Goal: Task Accomplishment & Management: Manage account settings

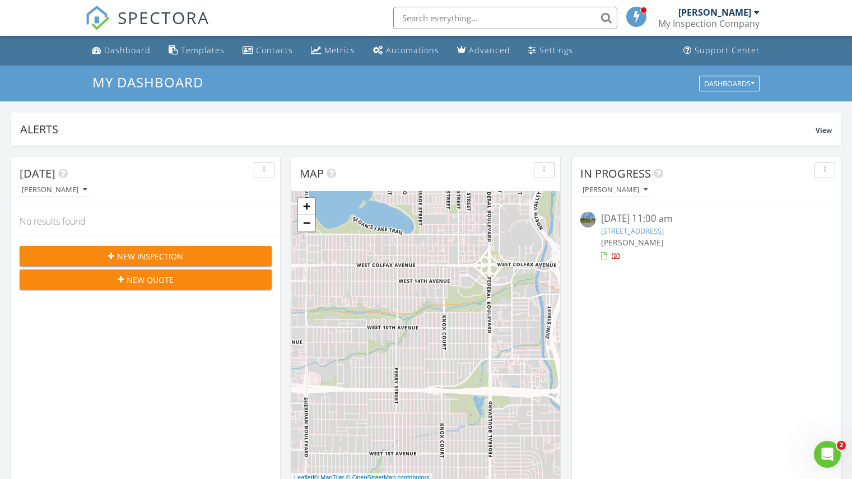
click at [645, 231] on link "5449 Sixteen Rd, Saint Anns, ON L0R 1Y0" at bounding box center [632, 231] width 63 height 10
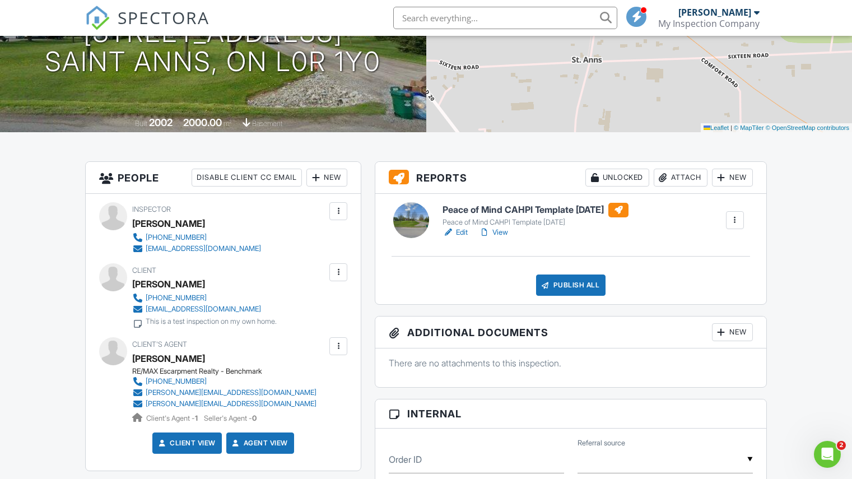
scroll to position [168, 0]
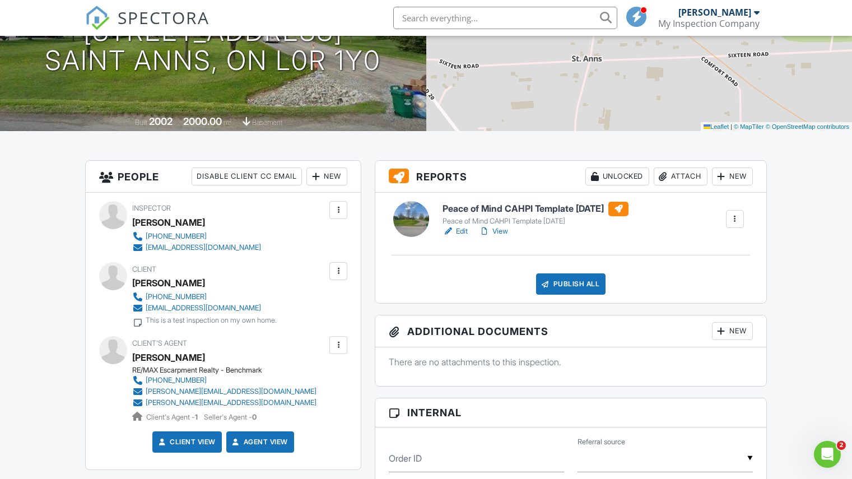
click at [500, 229] on link "View" at bounding box center [493, 231] width 29 height 11
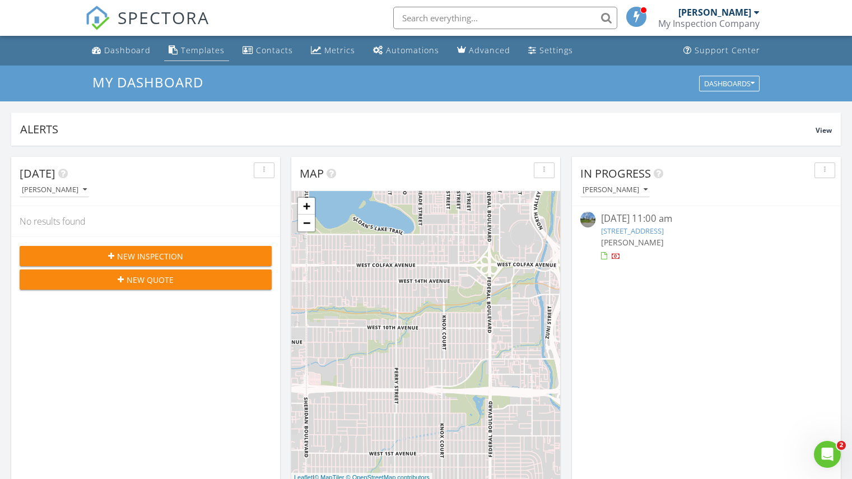
click at [196, 49] on div "Templates" at bounding box center [203, 50] width 44 height 11
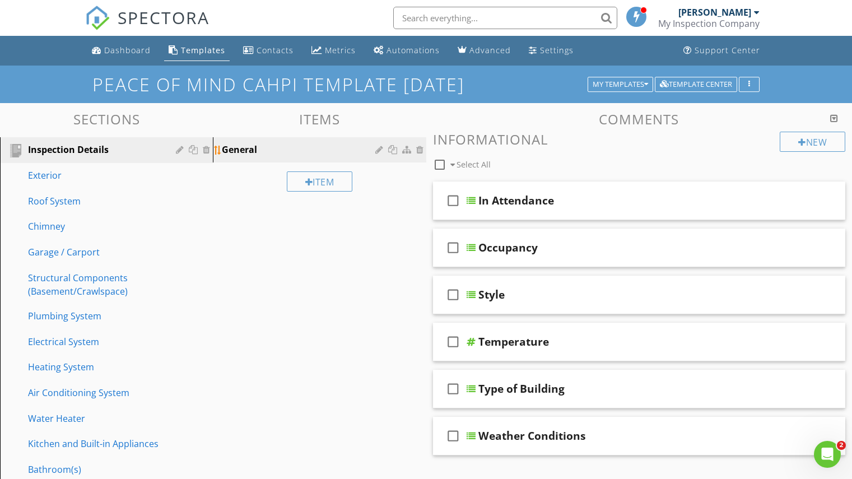
click at [268, 146] on div "General" at bounding box center [300, 149] width 156 height 13
click at [378, 148] on div at bounding box center [380, 149] width 11 height 9
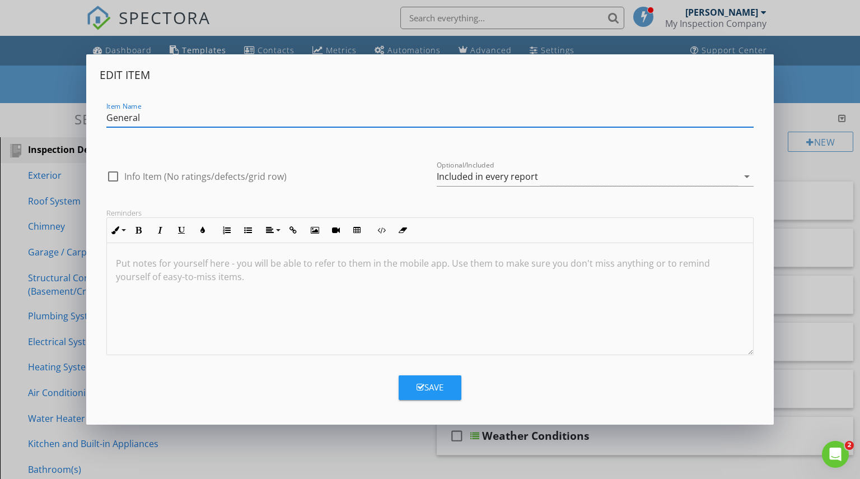
click at [427, 383] on div "Save" at bounding box center [430, 387] width 27 height 13
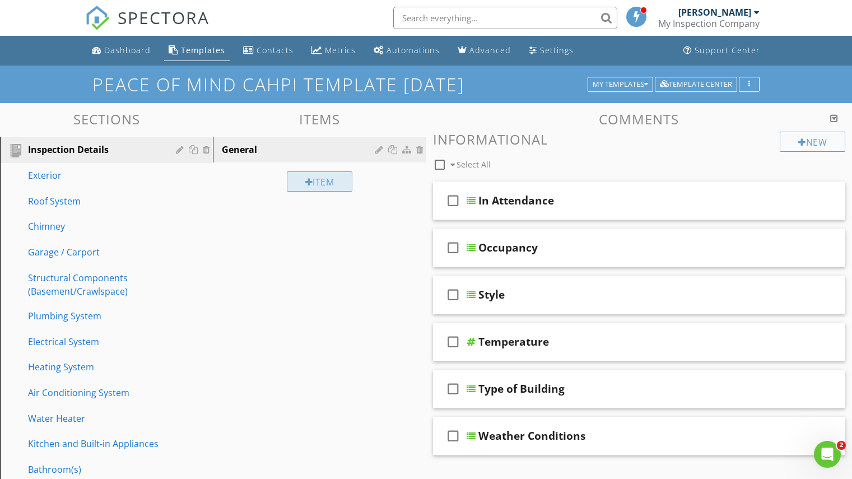
click at [306, 179] on div at bounding box center [309, 182] width 8 height 9
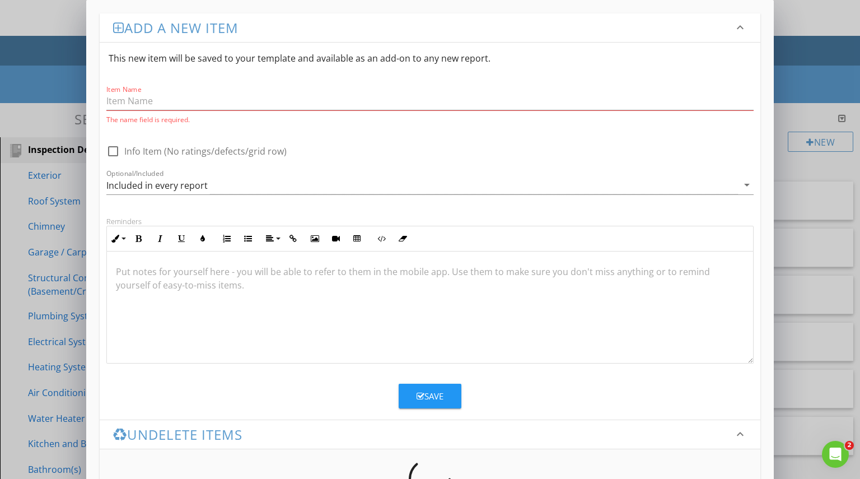
click at [113, 148] on div at bounding box center [113, 151] width 19 height 19
checkbox input "true"
click at [139, 101] on input "Item Name" at bounding box center [430, 101] width 648 height 18
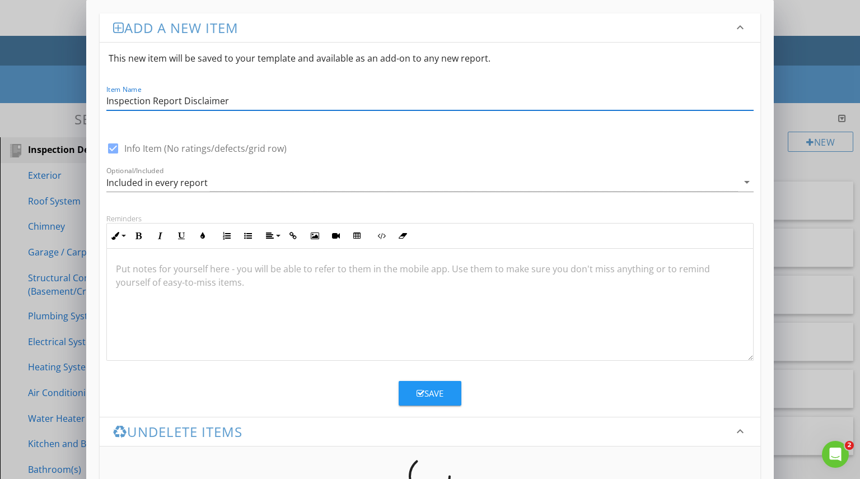
type input "Inspection Report Disclaimer"
click at [254, 285] on div at bounding box center [430, 305] width 647 height 112
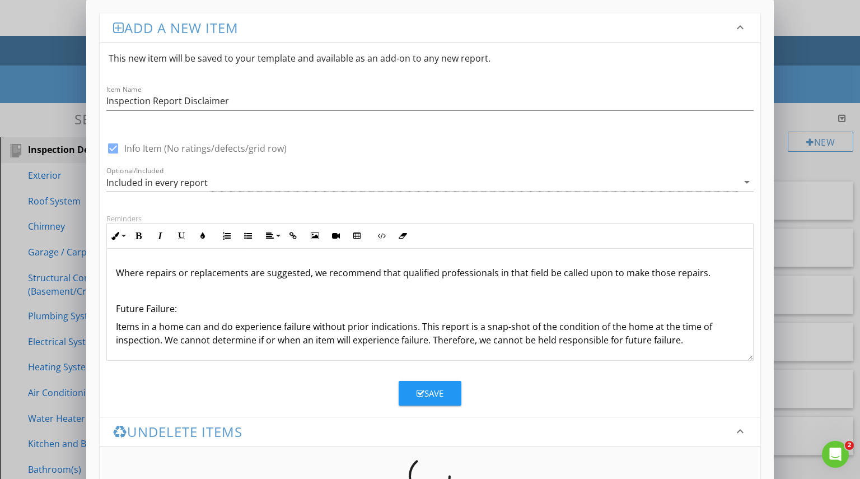
scroll to position [209, 0]
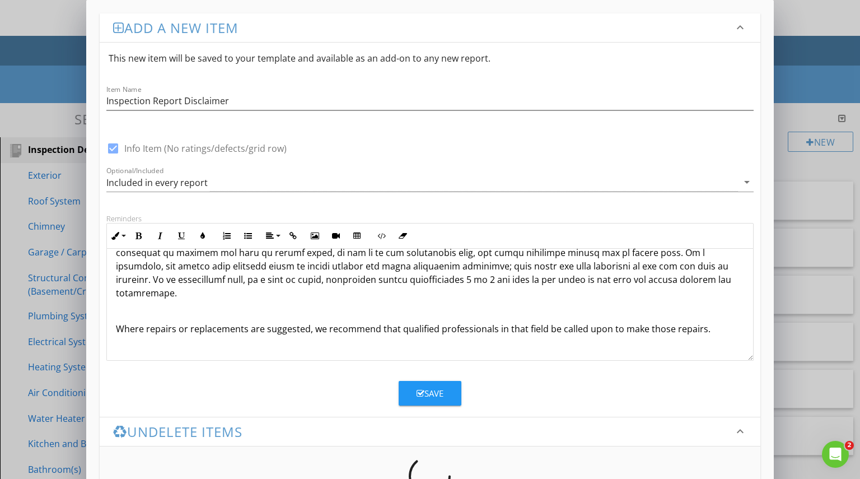
click at [192, 296] on p at bounding box center [430, 239] width 629 height 121
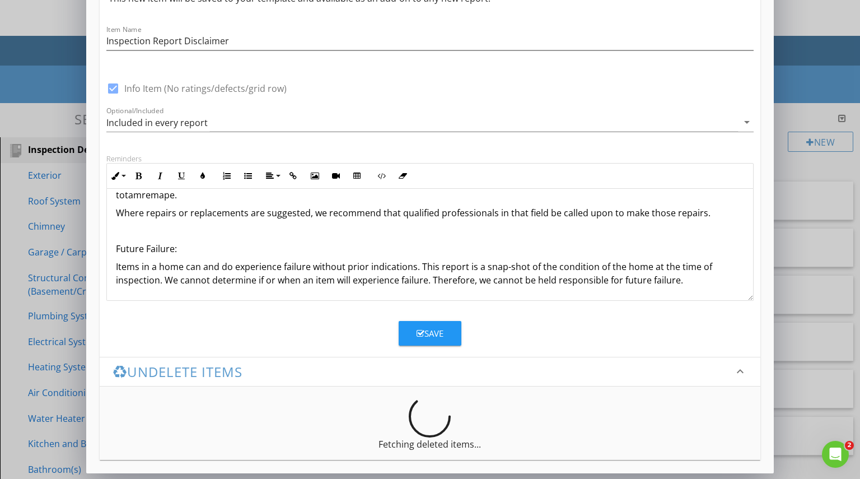
scroll to position [61, 0]
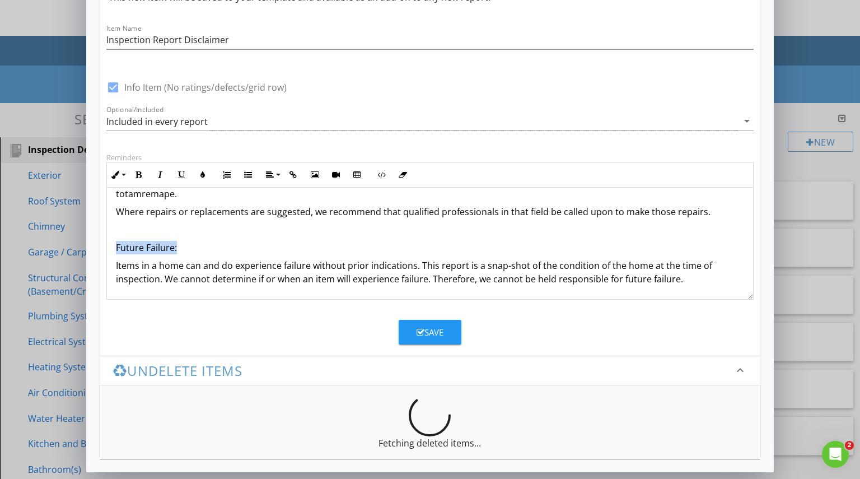
drag, startPoint x: 190, startPoint y: 248, endPoint x: 116, endPoint y: 250, distance: 74.5
click at [116, 250] on p "Future Failure:" at bounding box center [430, 247] width 629 height 13
click at [138, 173] on icon "button" at bounding box center [139, 175] width 8 height 8
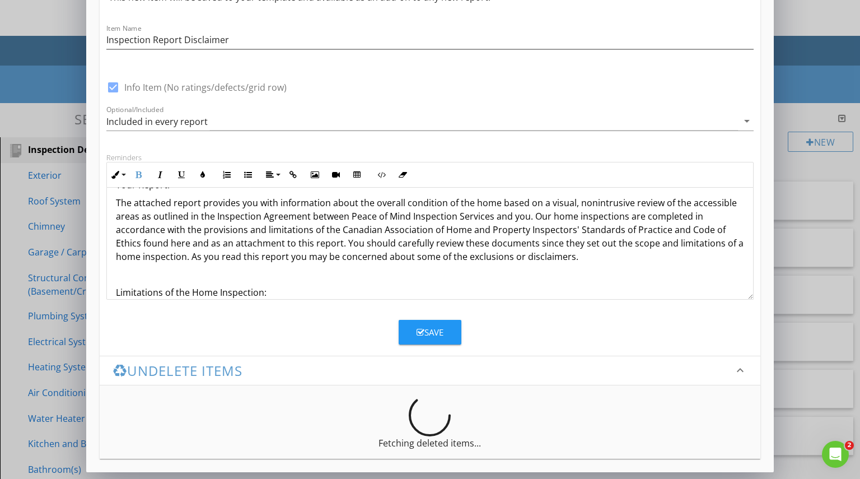
scroll to position [79, 0]
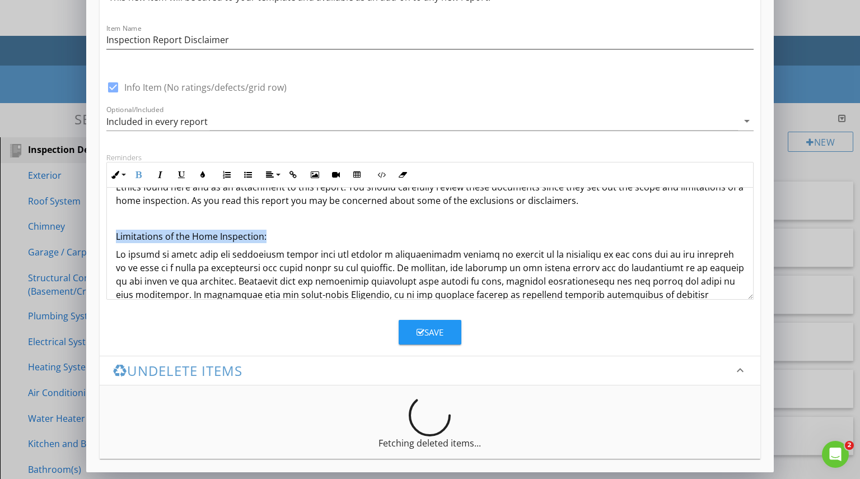
drag, startPoint x: 272, startPoint y: 236, endPoint x: 115, endPoint y: 237, distance: 156.8
click at [116, 237] on p "Limitations of the Home Inspection:" at bounding box center [430, 236] width 629 height 13
click at [139, 172] on icon "button" at bounding box center [139, 175] width 8 height 8
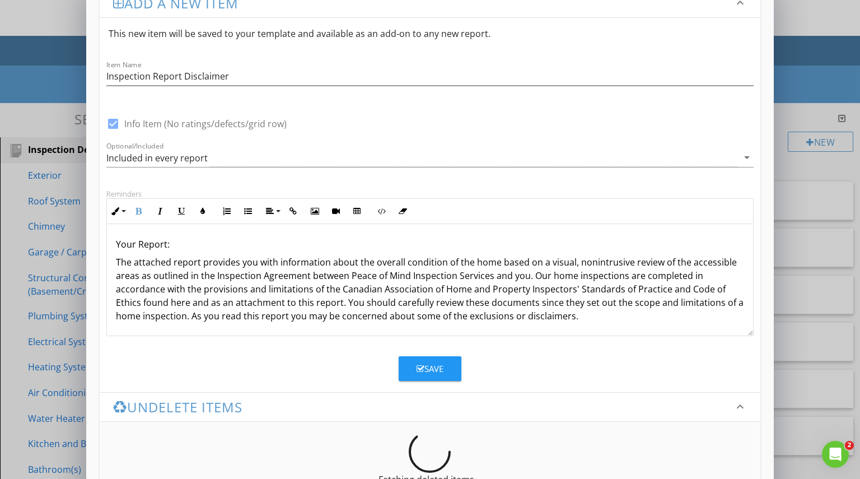
scroll to position [5, 0]
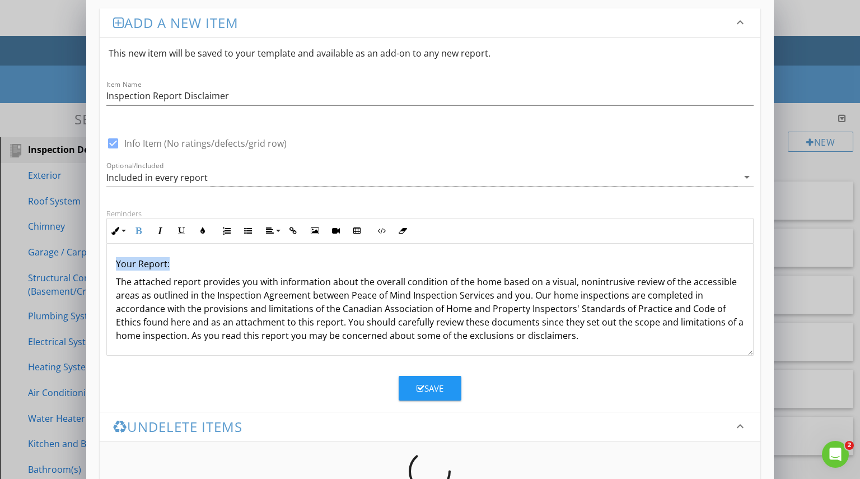
drag, startPoint x: 175, startPoint y: 264, endPoint x: 117, endPoint y: 265, distance: 58.3
click at [117, 265] on p "Your Report:" at bounding box center [430, 263] width 629 height 13
click at [138, 230] on icon "button" at bounding box center [139, 231] width 8 height 8
click at [296, 258] on p "Your Report:" at bounding box center [430, 263] width 629 height 13
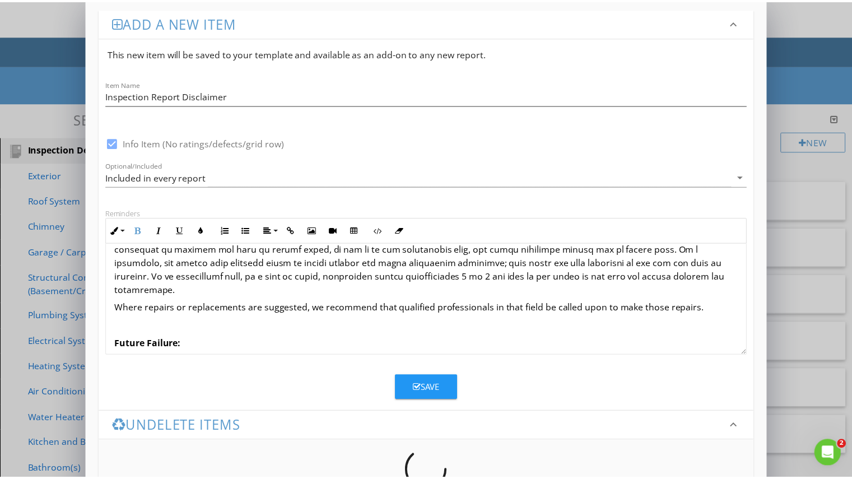
scroll to position [247, 0]
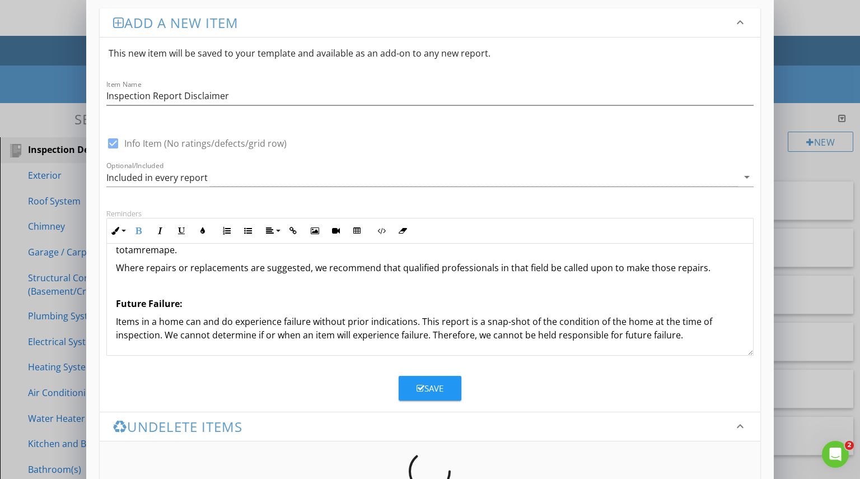
click at [434, 385] on div "Save" at bounding box center [430, 388] width 27 height 13
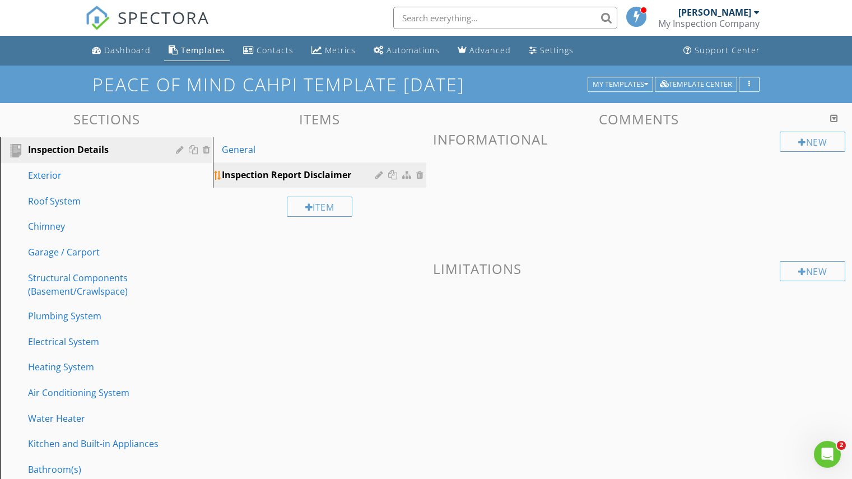
click at [277, 174] on div "Inspection Report Disclaimer" at bounding box center [300, 174] width 156 height 13
click at [239, 149] on div "General" at bounding box center [300, 149] width 156 height 13
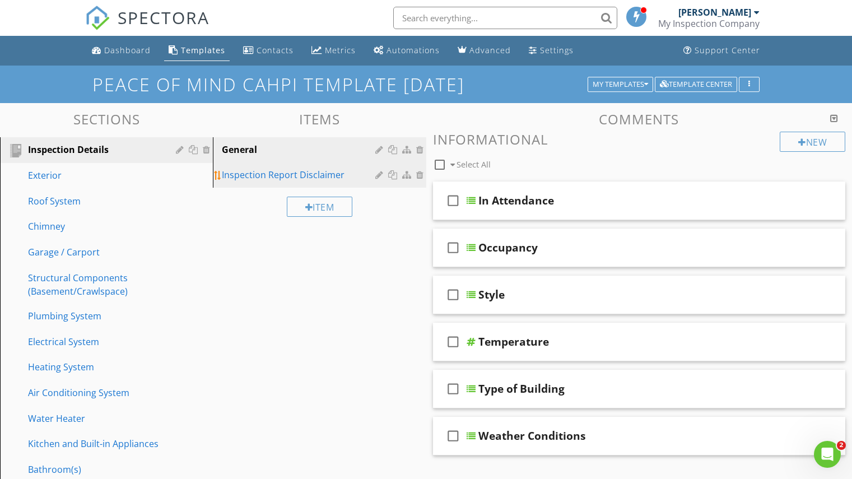
click at [259, 171] on div "Inspection Report Disclaimer" at bounding box center [300, 174] width 156 height 13
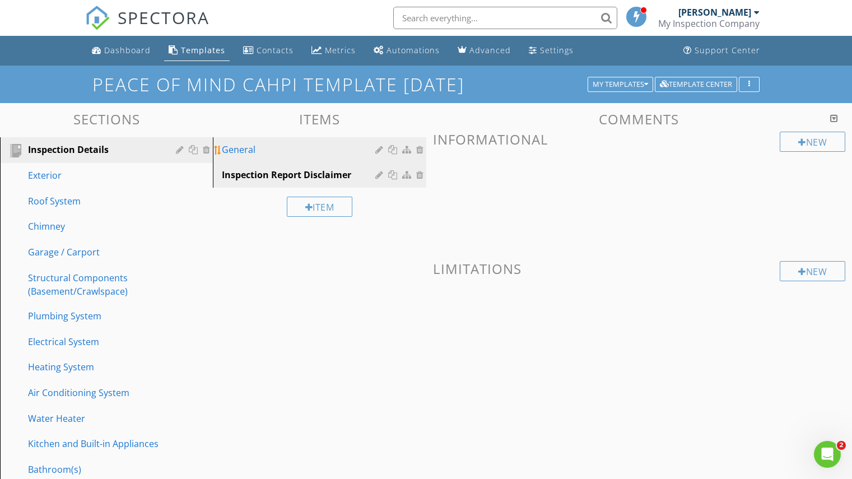
click at [248, 149] on div "General" at bounding box center [300, 149] width 156 height 13
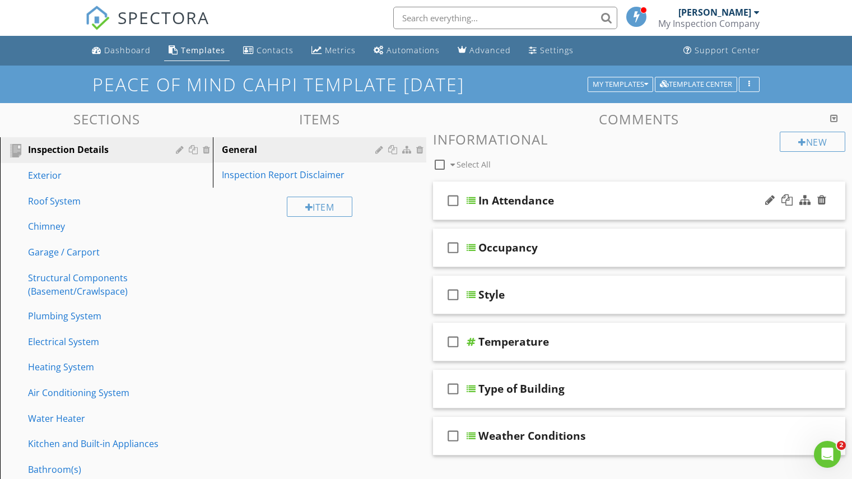
click at [528, 197] on div "In Attendance" at bounding box center [516, 200] width 76 height 13
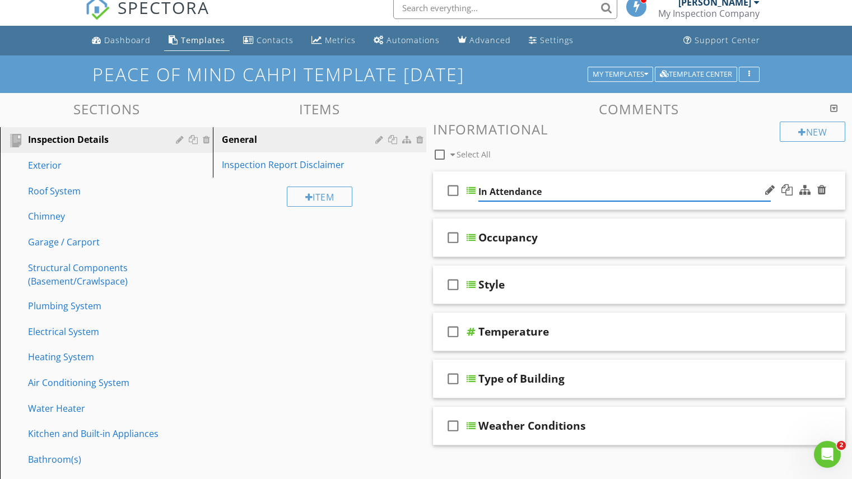
scroll to position [0, 0]
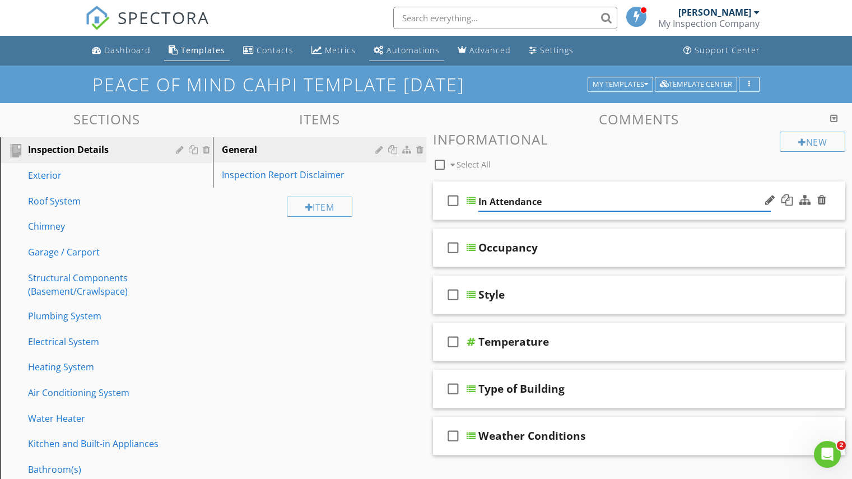
click at [394, 48] on div "Automations" at bounding box center [413, 50] width 53 height 11
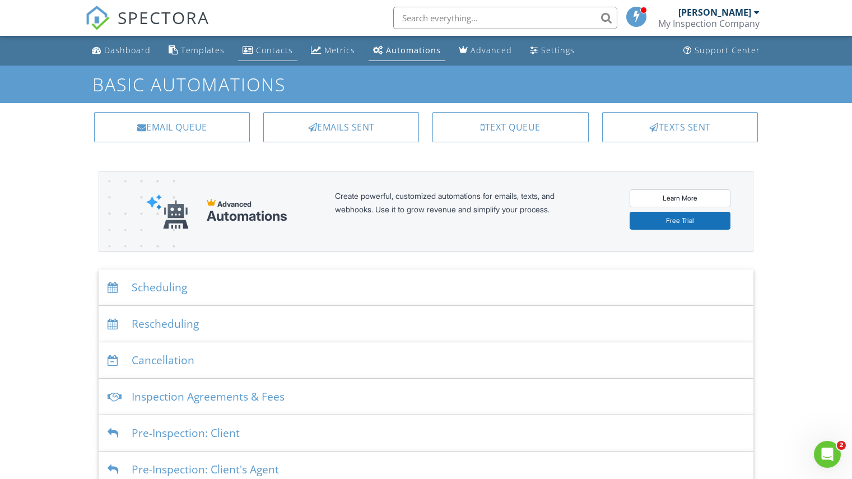
click at [256, 51] on div "Contacts" at bounding box center [274, 50] width 37 height 11
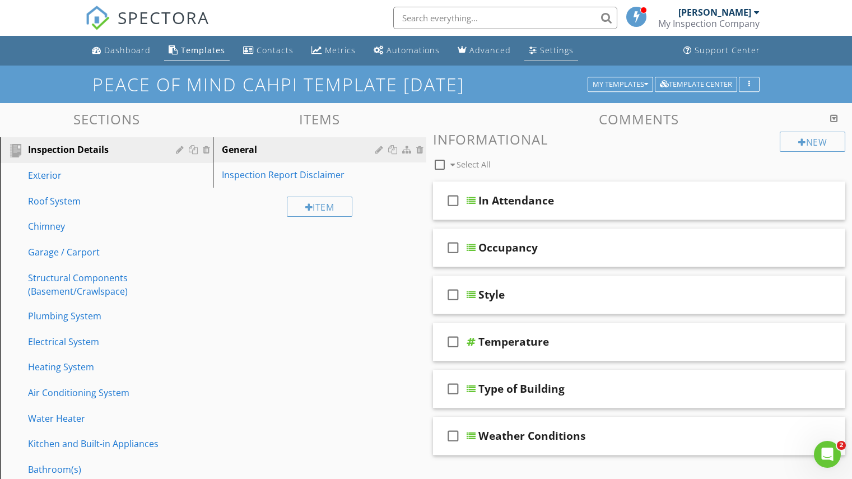
click at [540, 46] on div "Settings" at bounding box center [557, 50] width 34 height 11
click at [124, 47] on div "Dashboard" at bounding box center [127, 50] width 46 height 11
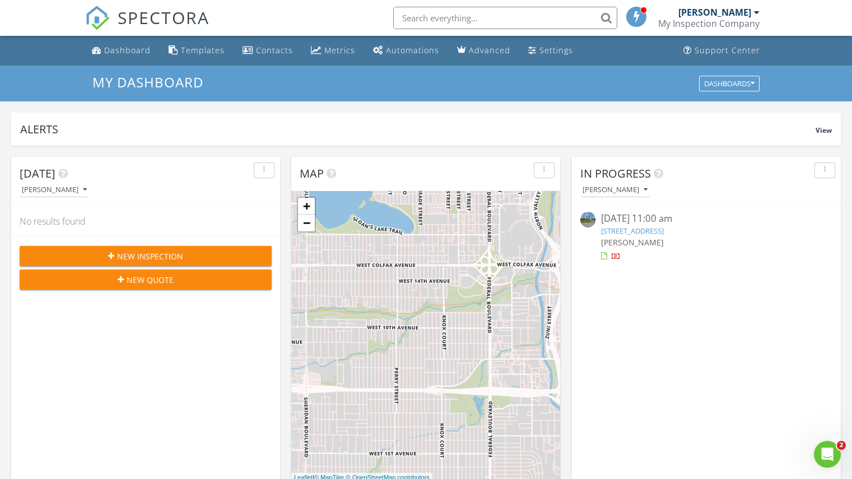
click at [635, 216] on div "08/26/25 11:00 am" at bounding box center [706, 219] width 210 height 14
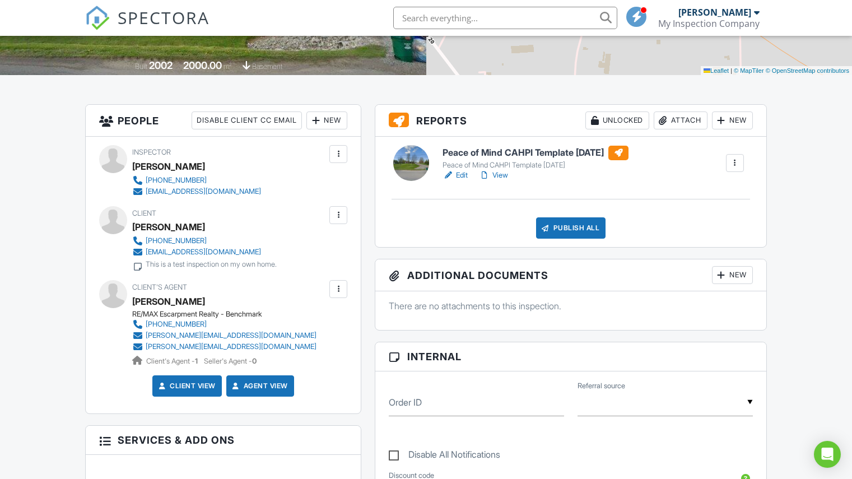
click at [499, 174] on link "View" at bounding box center [493, 175] width 29 height 11
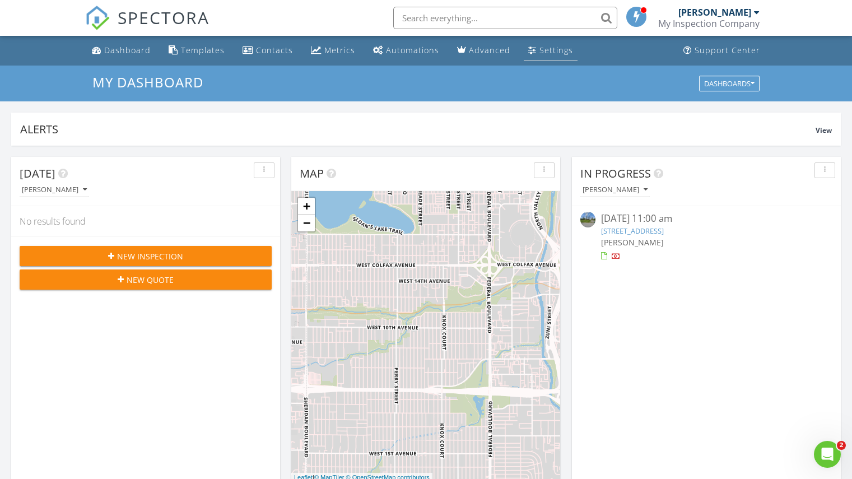
click at [544, 50] on div "Settings" at bounding box center [556, 50] width 34 height 11
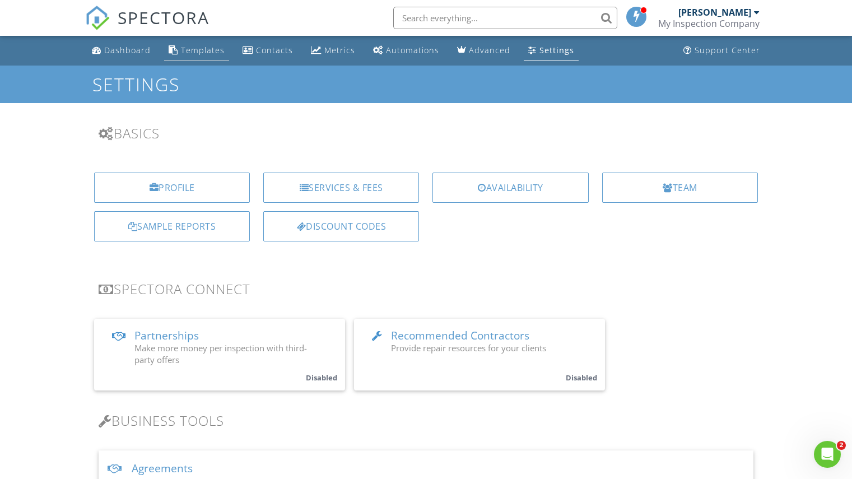
click at [192, 46] on div "Templates" at bounding box center [203, 50] width 44 height 11
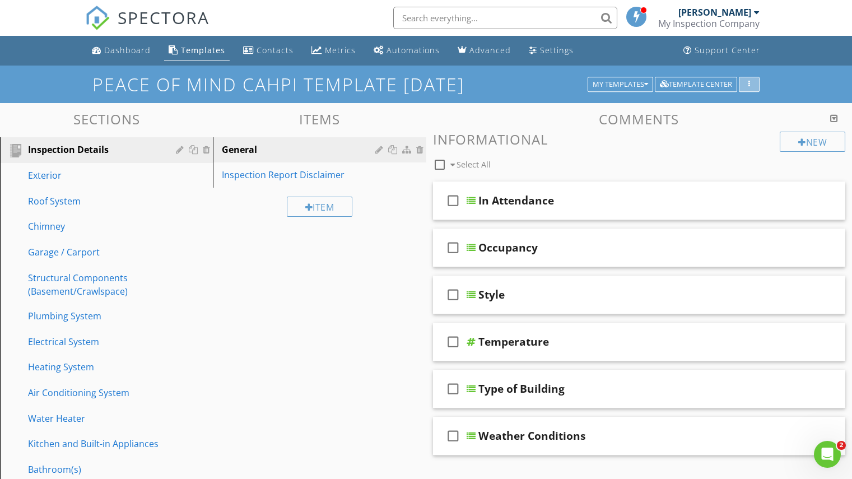
click at [750, 87] on icon "button" at bounding box center [749, 85] width 2 height 8
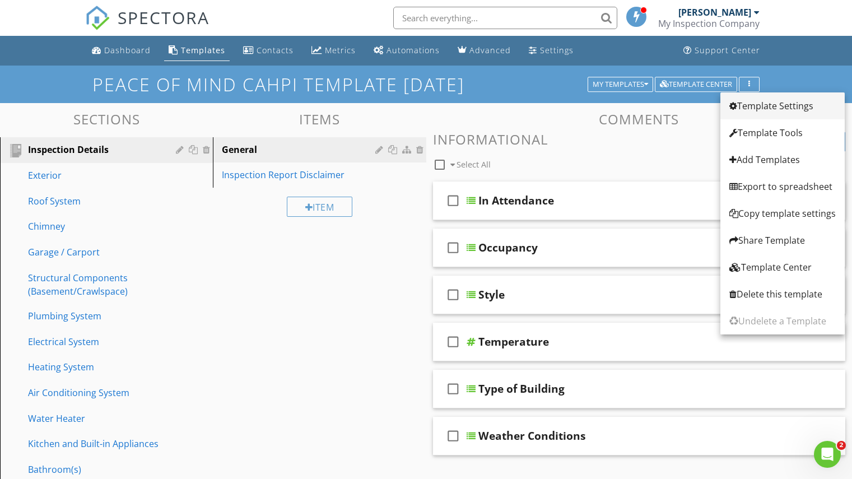
click at [765, 105] on div "Template Settings" at bounding box center [782, 105] width 106 height 13
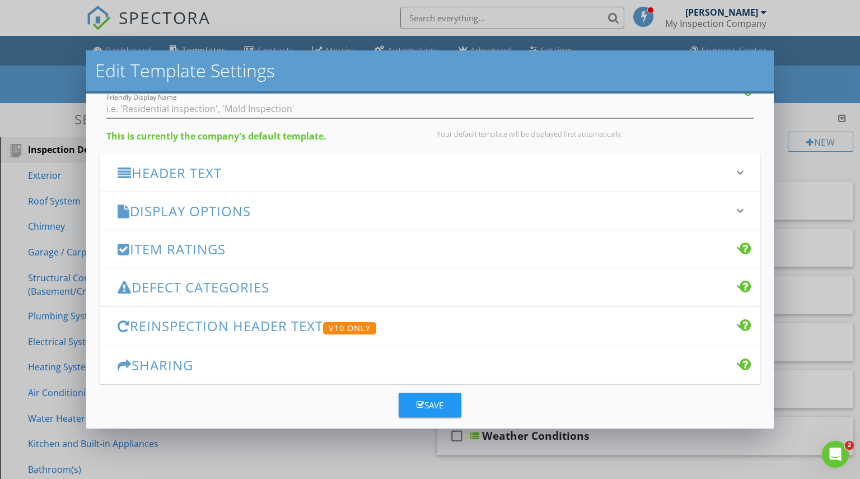
scroll to position [44, 0]
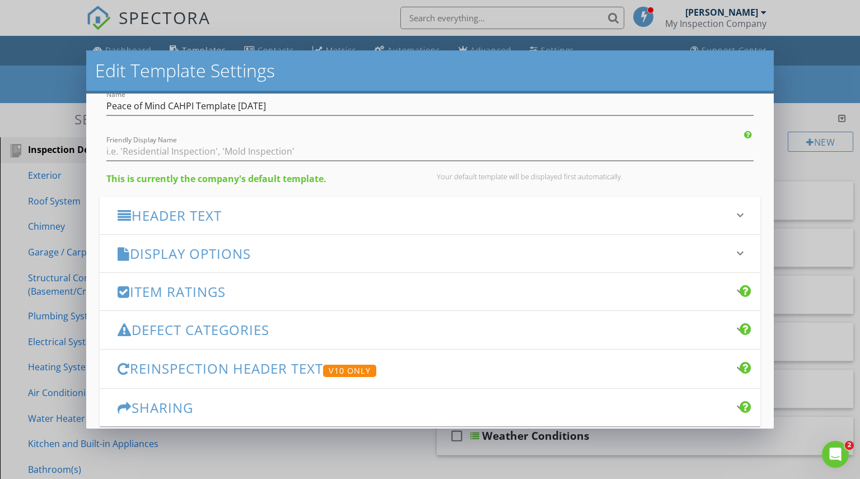
click at [292, 326] on h3 "Defect Categories" at bounding box center [424, 329] width 612 height 15
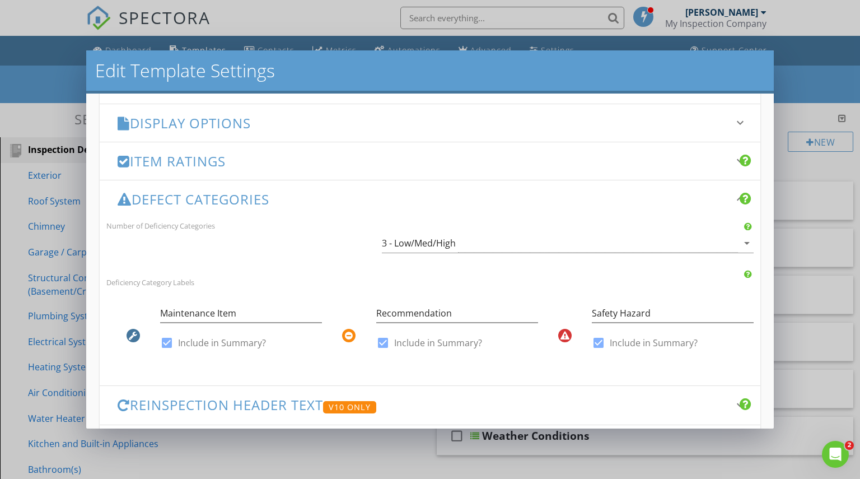
scroll to position [212, 0]
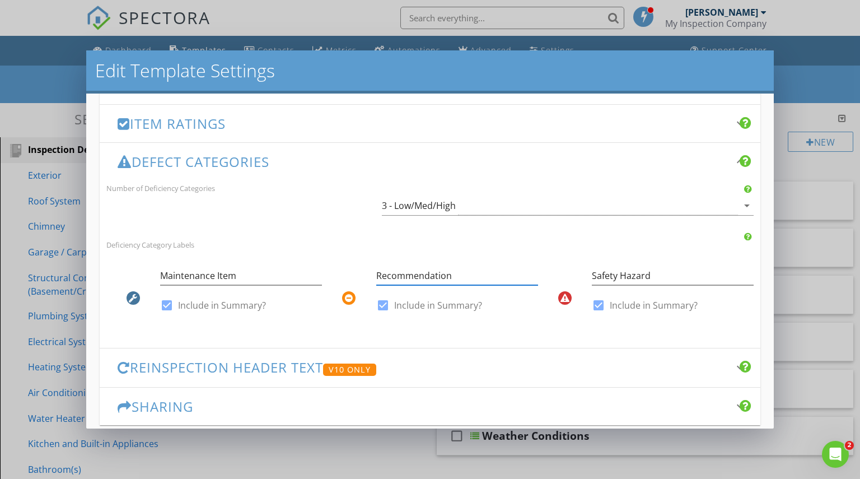
drag, startPoint x: 453, startPoint y: 276, endPoint x: 369, endPoint y: 274, distance: 84.0
click at [369, 274] on div "Recommendation check_box Include in Summary?" at bounding box center [430, 293] width 216 height 66
type input "Upgrade"
click at [240, 273] on input "Maintenance Item" at bounding box center [241, 276] width 162 height 18
type input "Maintenance"
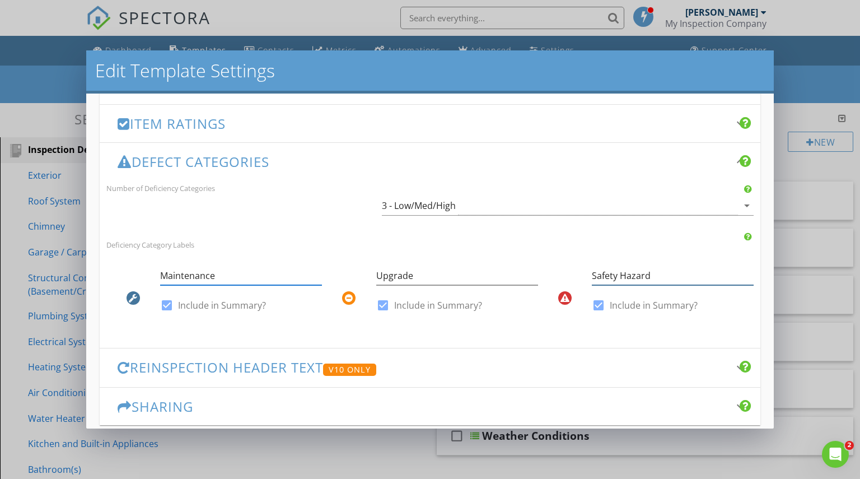
click at [647, 276] on input "Safety Hazard" at bounding box center [673, 276] width 162 height 18
type input "S"
type input "Urgent"
click at [345, 297] on icon at bounding box center [349, 298] width 8 height 9
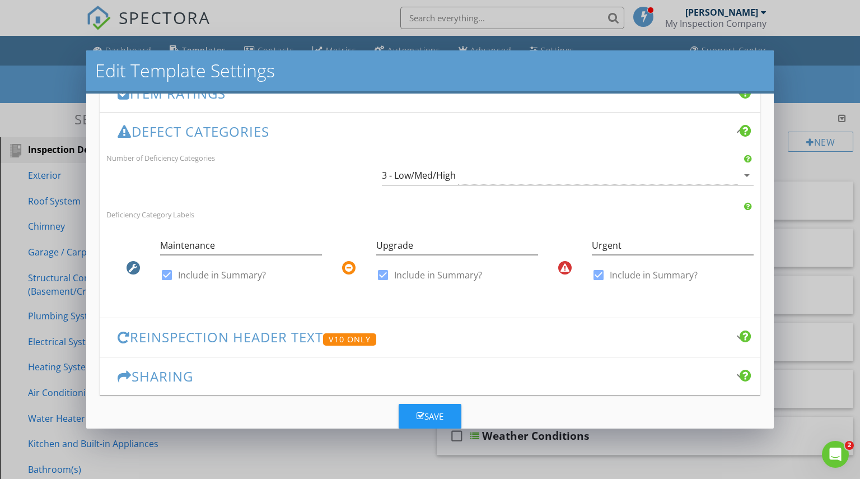
scroll to position [266, 0]
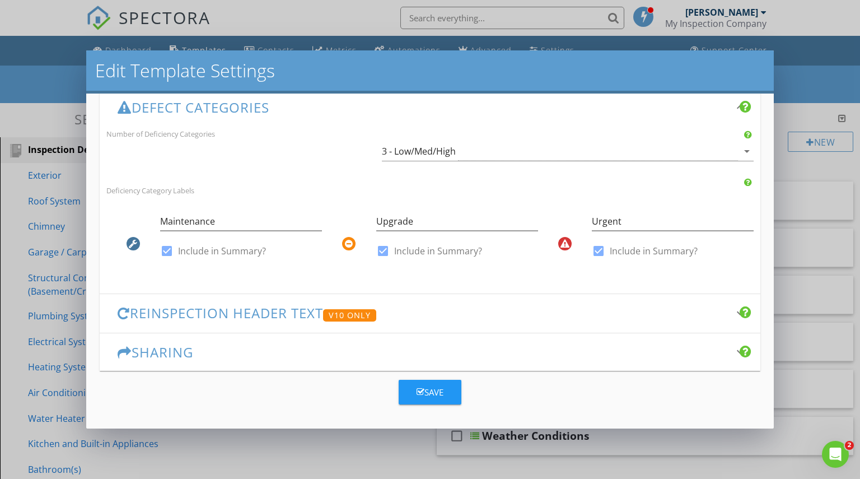
click at [417, 390] on icon "button" at bounding box center [421, 392] width 8 height 8
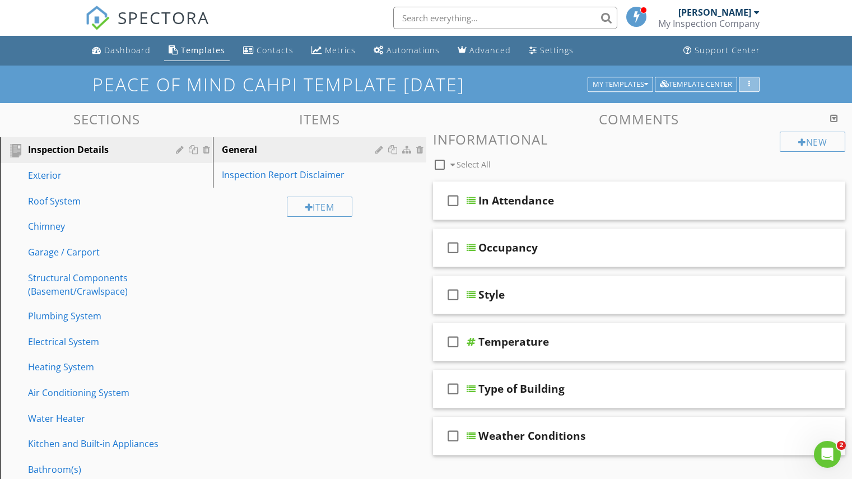
click at [746, 86] on div "button" at bounding box center [749, 85] width 11 height 8
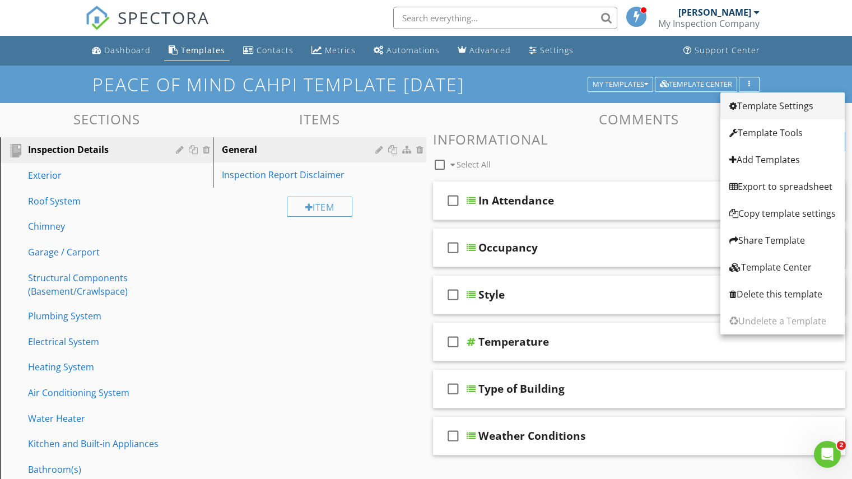
click at [757, 107] on div "Template Settings" at bounding box center [782, 105] width 106 height 13
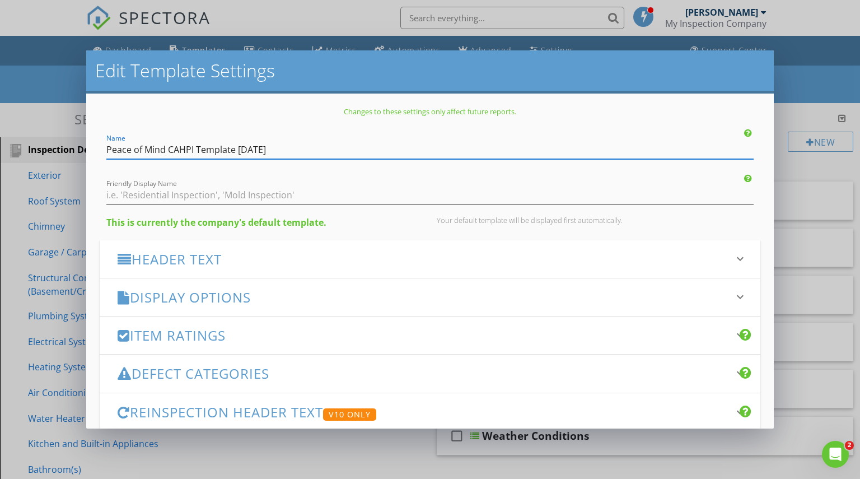
scroll to position [56, 0]
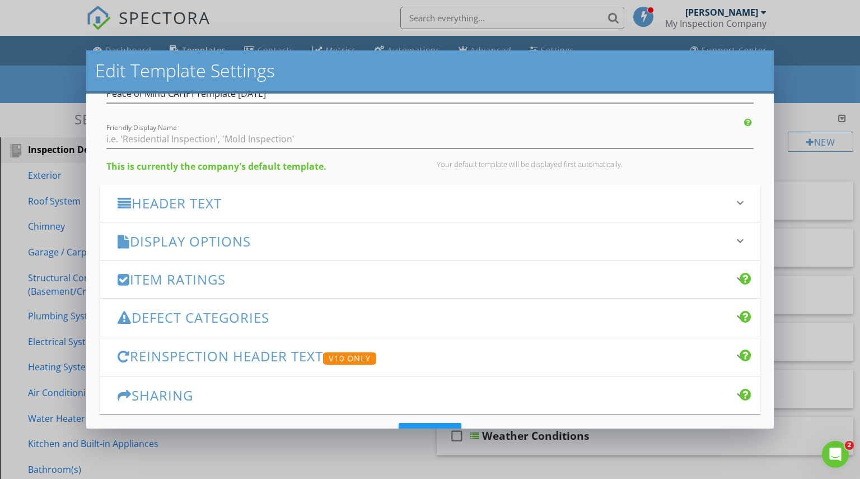
click at [252, 202] on h3 "Header Text" at bounding box center [424, 202] width 612 height 15
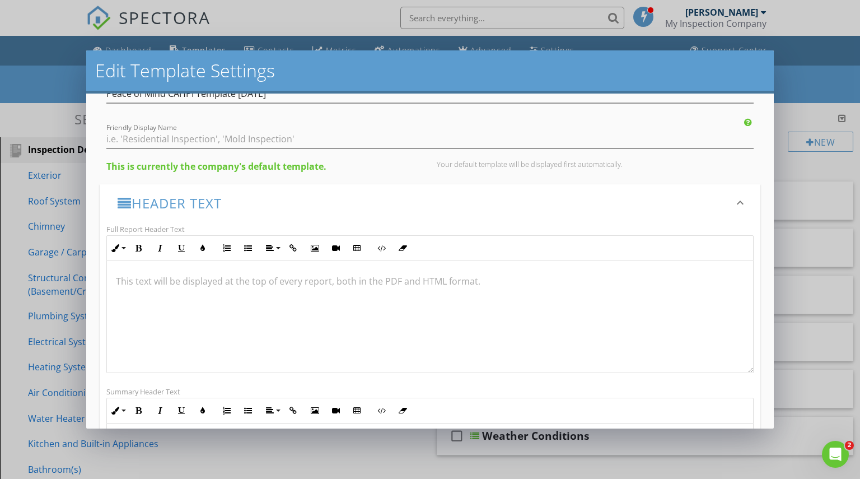
click at [261, 202] on h3 "Header Text" at bounding box center [424, 202] width 612 height 15
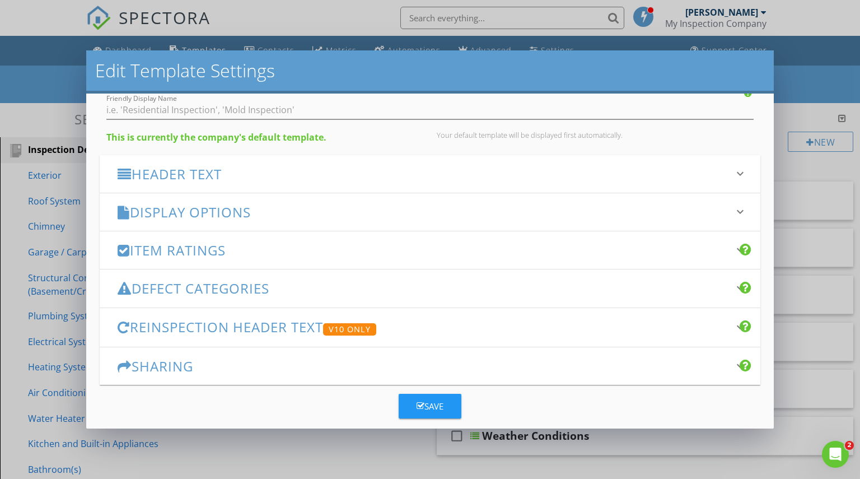
scroll to position [99, 0]
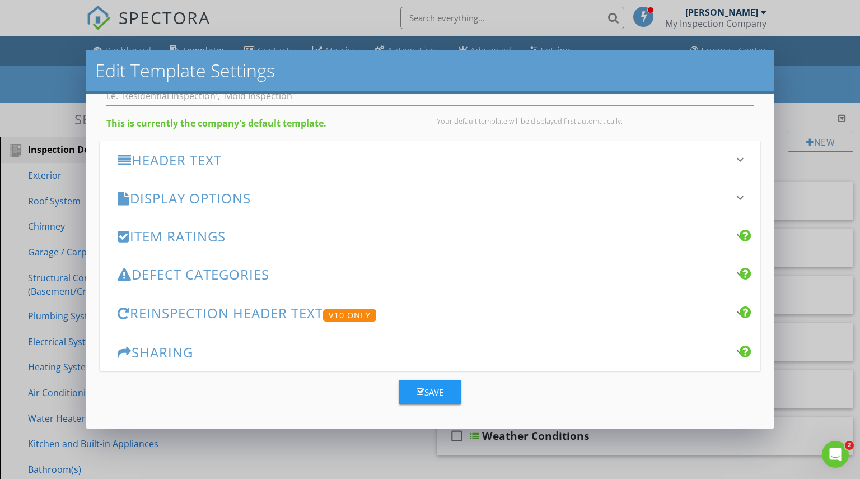
click at [209, 193] on h3 "Display Options" at bounding box center [424, 197] width 612 height 15
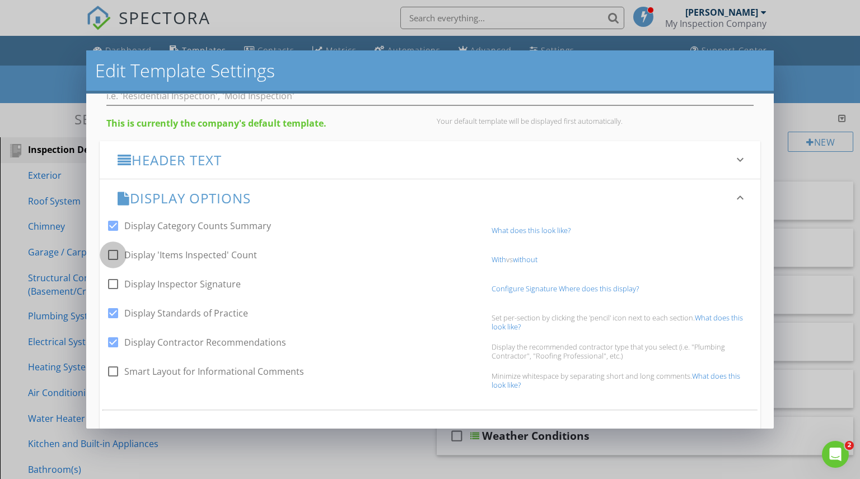
click at [111, 253] on div at bounding box center [113, 254] width 19 height 19
checkbox input "true"
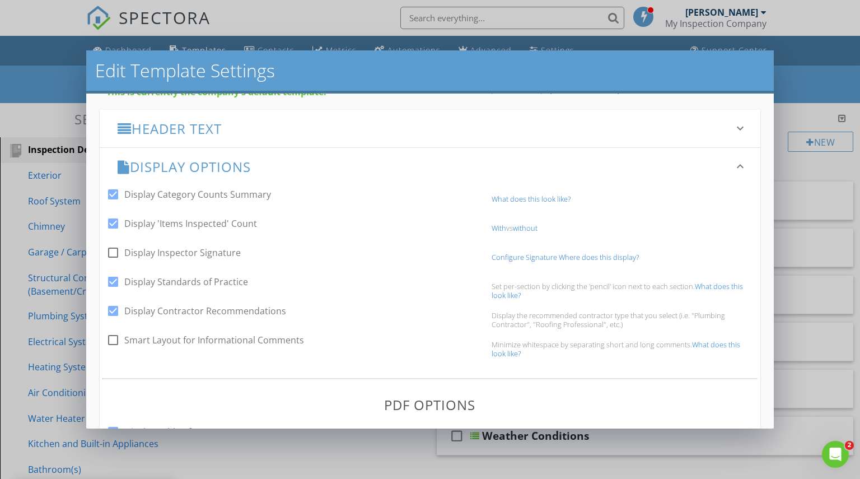
scroll to position [155, 0]
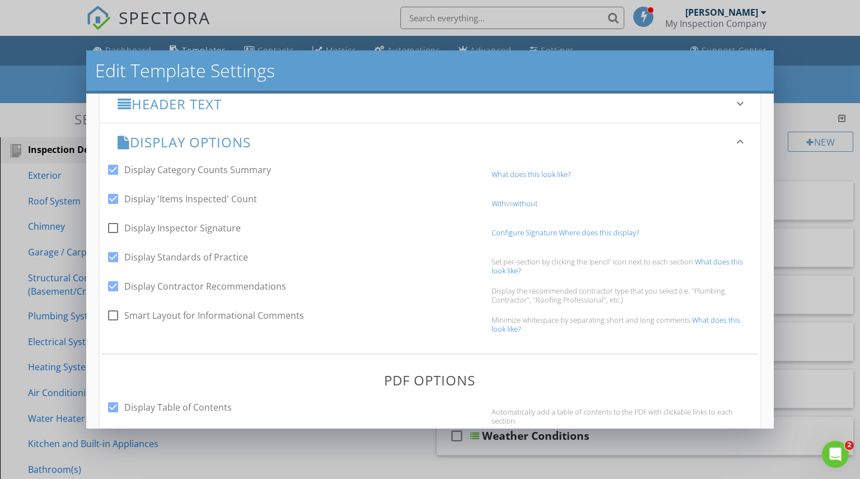
click at [514, 175] on link "What does this look like?" at bounding box center [531, 174] width 79 height 10
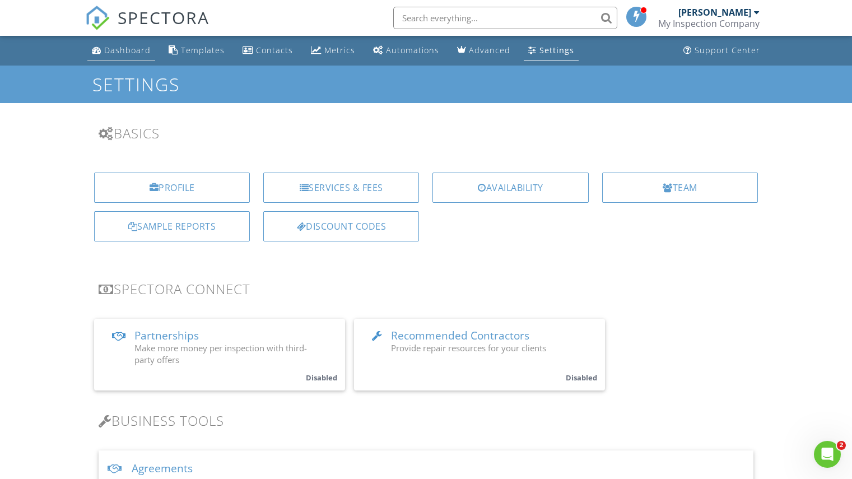
click at [128, 52] on div "Dashboard" at bounding box center [127, 50] width 46 height 11
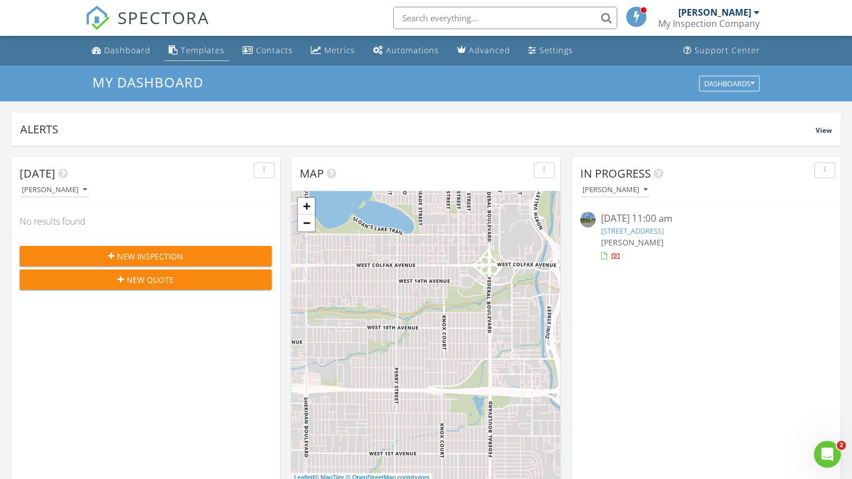
click at [198, 49] on div "Templates" at bounding box center [203, 50] width 44 height 11
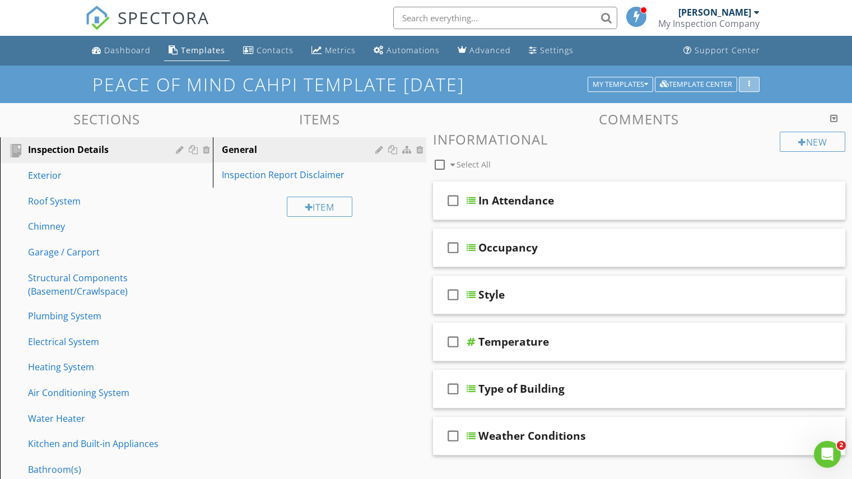
click at [746, 81] on div "button" at bounding box center [749, 85] width 11 height 8
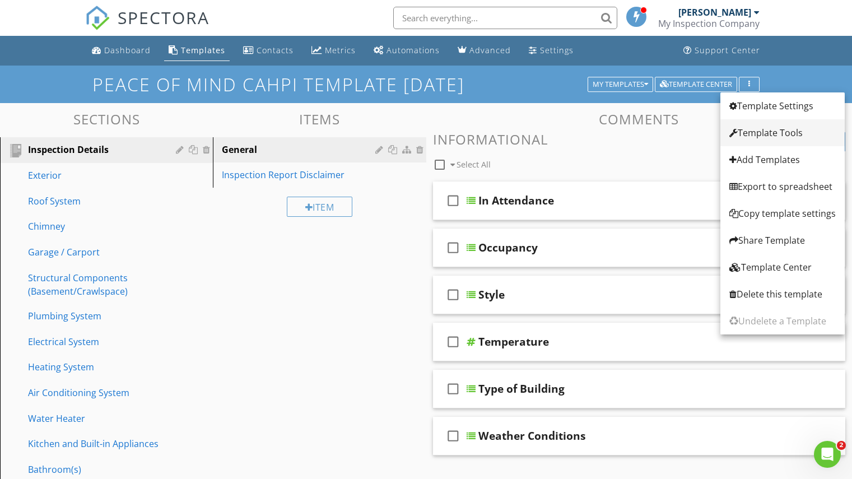
click at [762, 132] on div "Template Tools" at bounding box center [782, 132] width 106 height 13
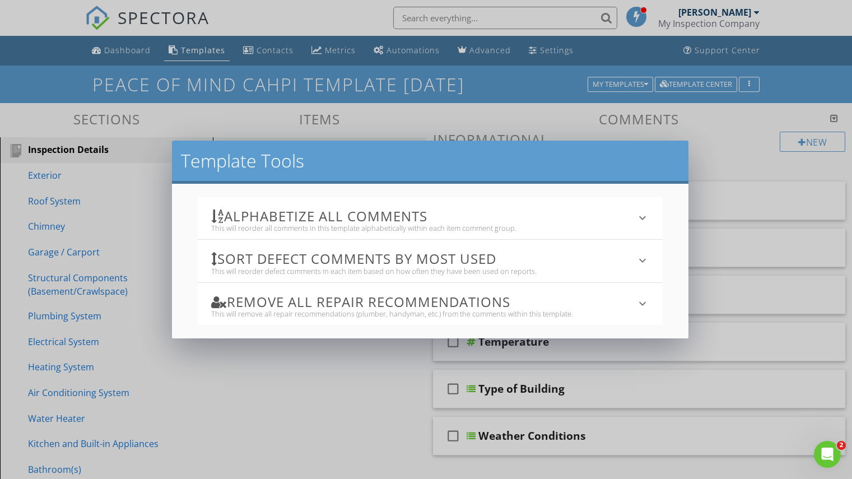
click at [734, 152] on div "Template Tools Alphabetize All Comments This will reorder all comments in this …" at bounding box center [426, 239] width 852 height 479
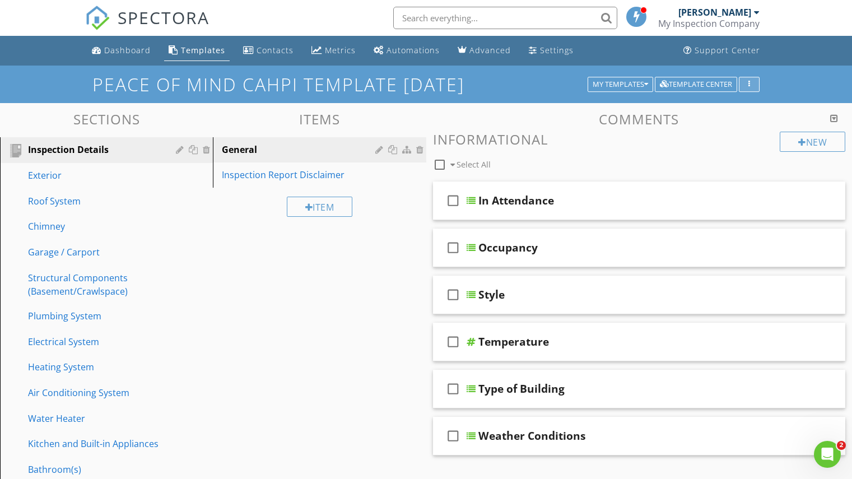
click at [747, 80] on button "button" at bounding box center [749, 85] width 21 height 16
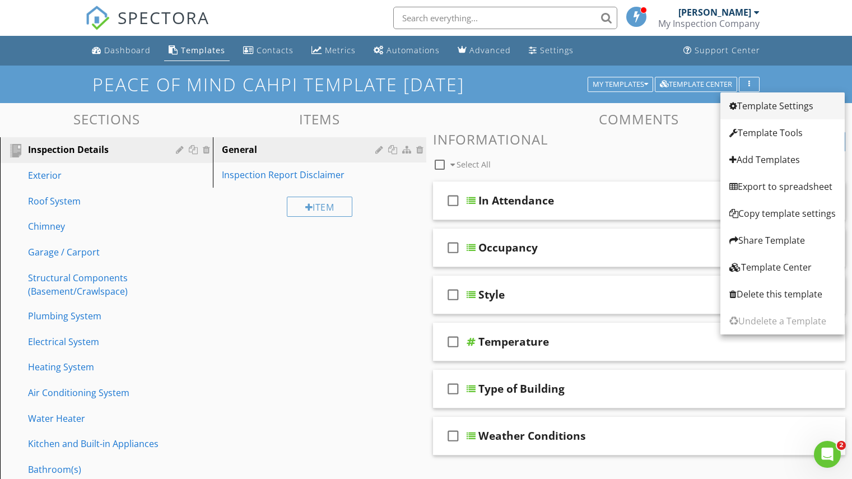
click at [753, 103] on div "Template Settings" at bounding box center [782, 105] width 106 height 13
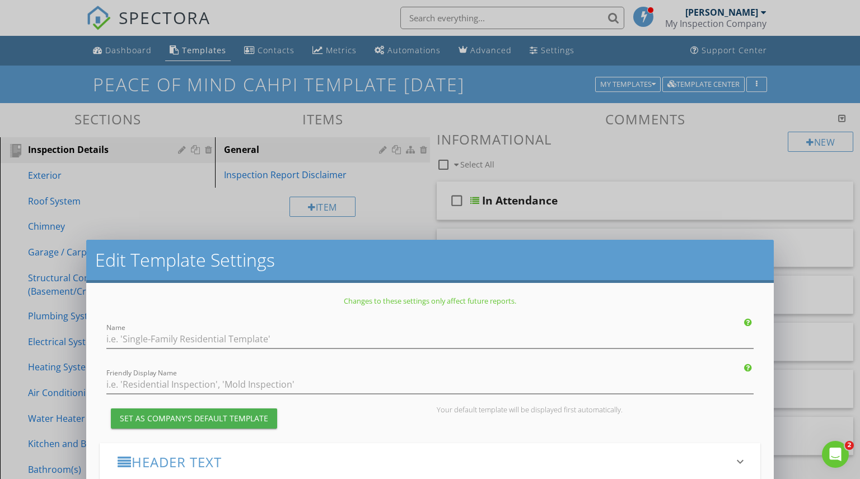
type input "Peace of Mind CAHPI Template [DATE]"
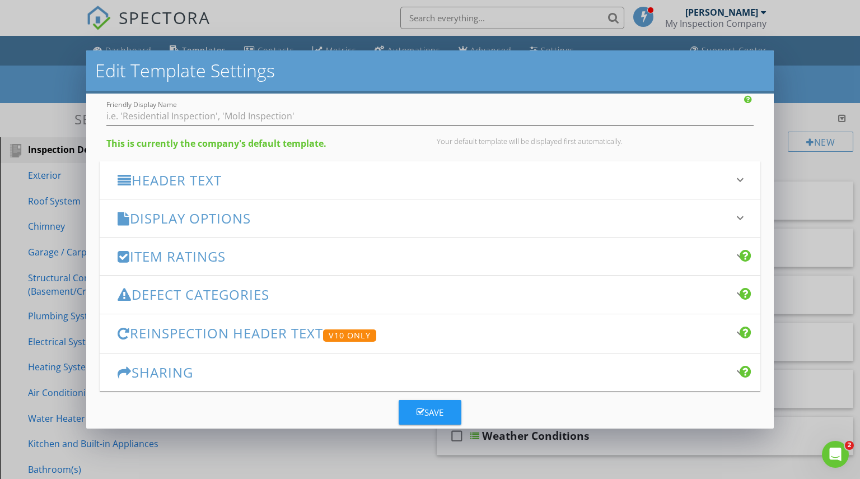
scroll to position [99, 0]
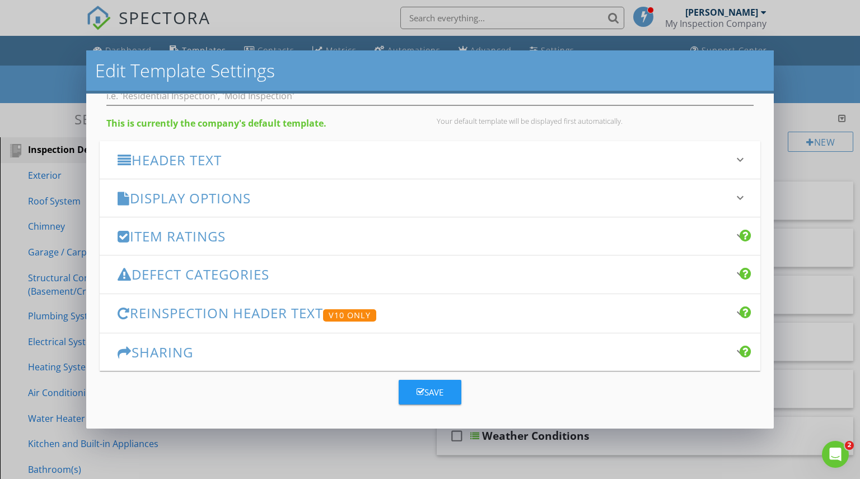
click at [201, 195] on h3 "Display Options" at bounding box center [424, 197] width 612 height 15
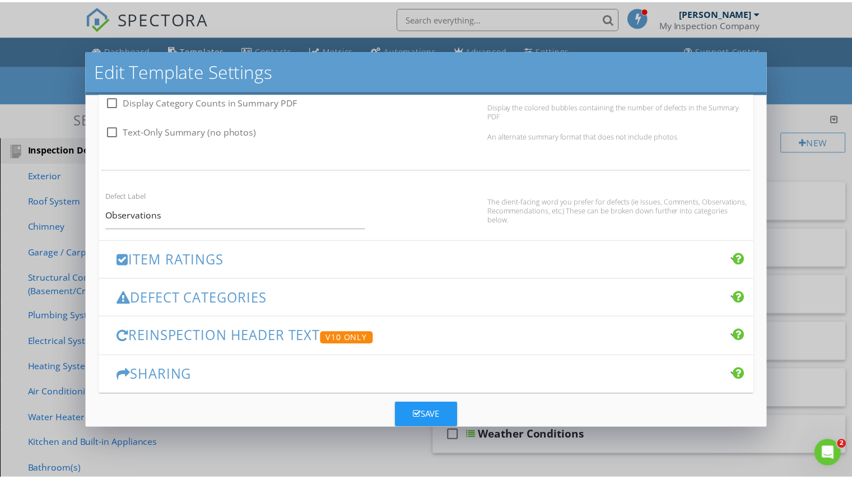
scroll to position [715, 0]
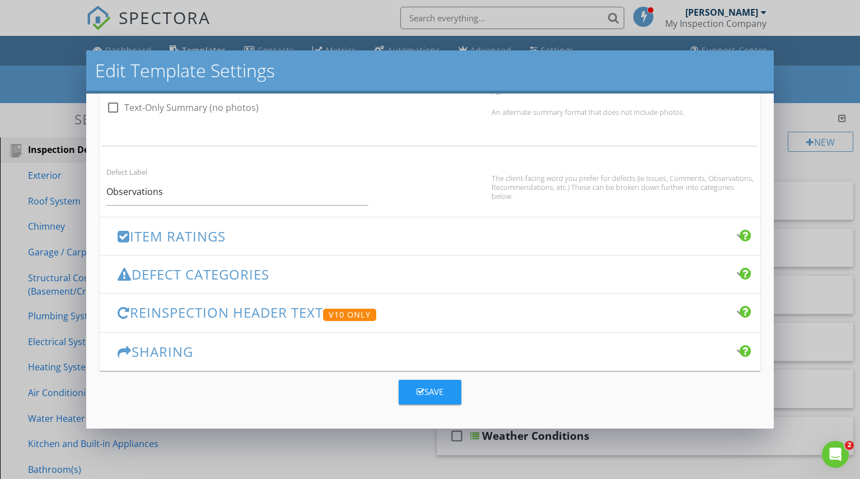
click at [418, 393] on icon "button" at bounding box center [421, 392] width 8 height 8
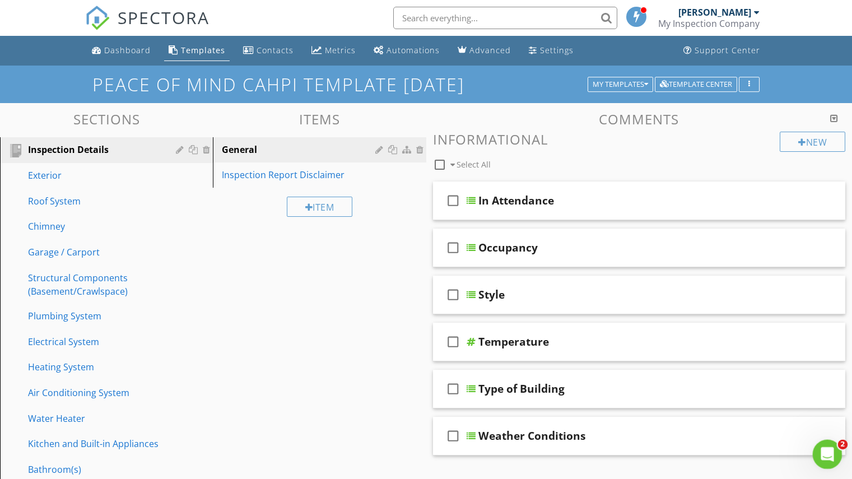
click at [823, 453] on icon "Open Intercom Messenger" at bounding box center [826, 453] width 18 height 18
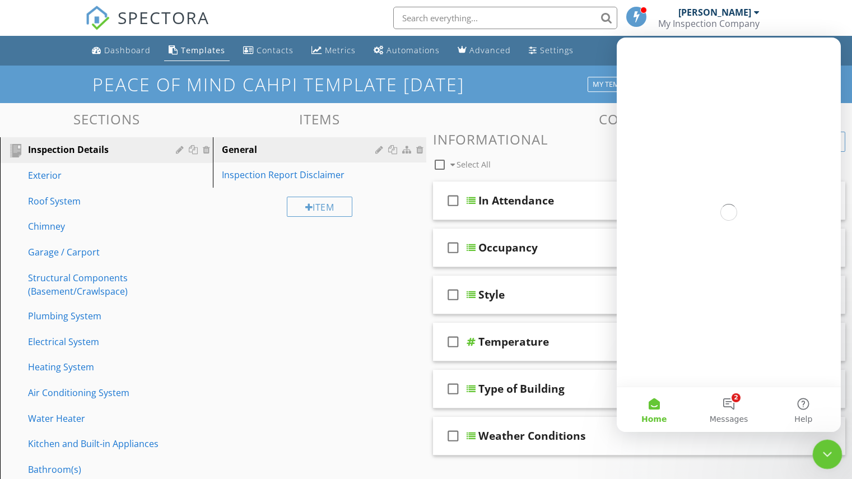
scroll to position [0, 0]
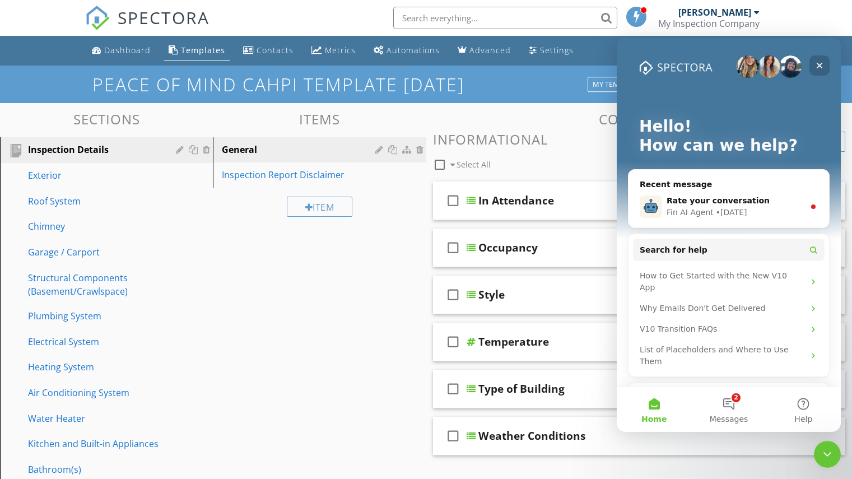
click at [820, 61] on icon "Close" at bounding box center [819, 65] width 9 height 9
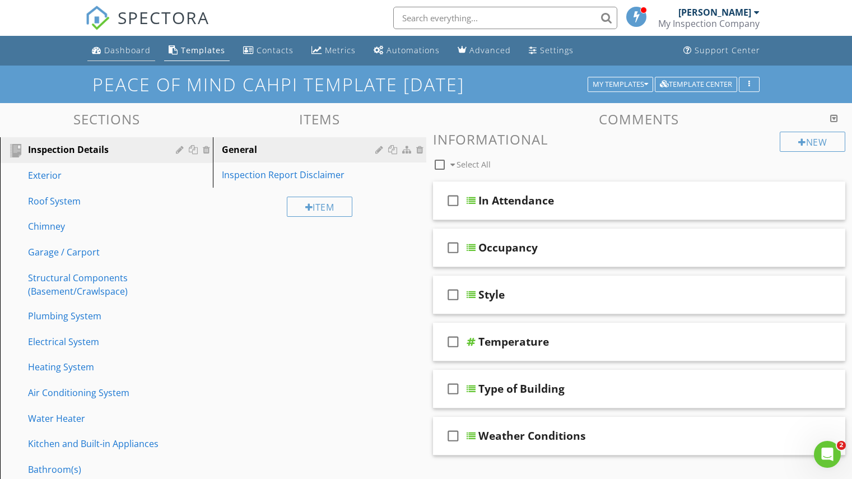
click at [123, 47] on div "Dashboard" at bounding box center [127, 50] width 46 height 11
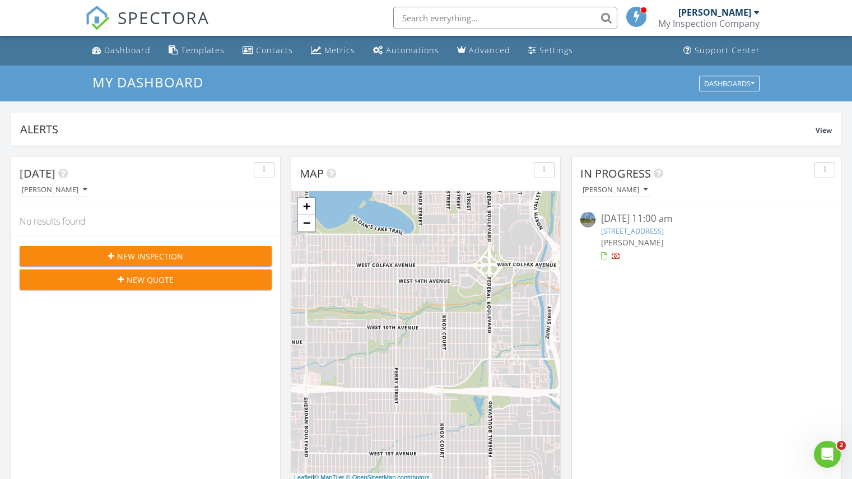
click at [663, 227] on link "5449 Sixteen Rd, Saint Anns, ON L0R 1Y0" at bounding box center [632, 231] width 63 height 10
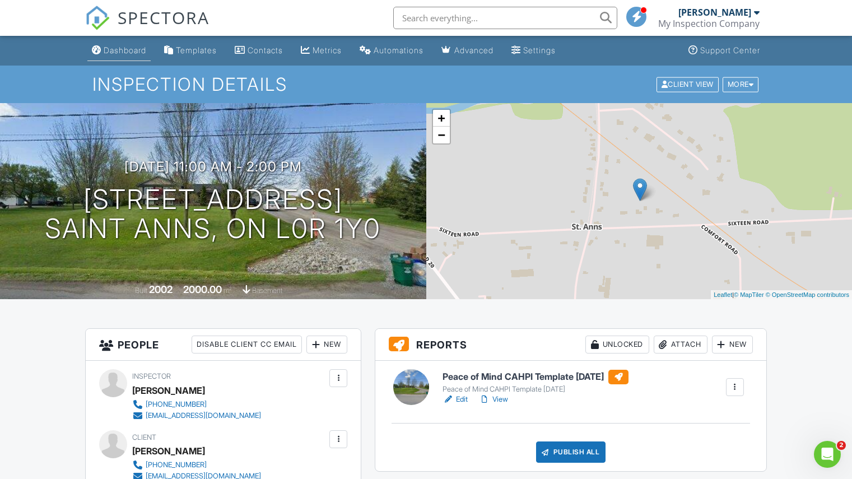
click at [122, 48] on div "Dashboard" at bounding box center [125, 50] width 43 height 10
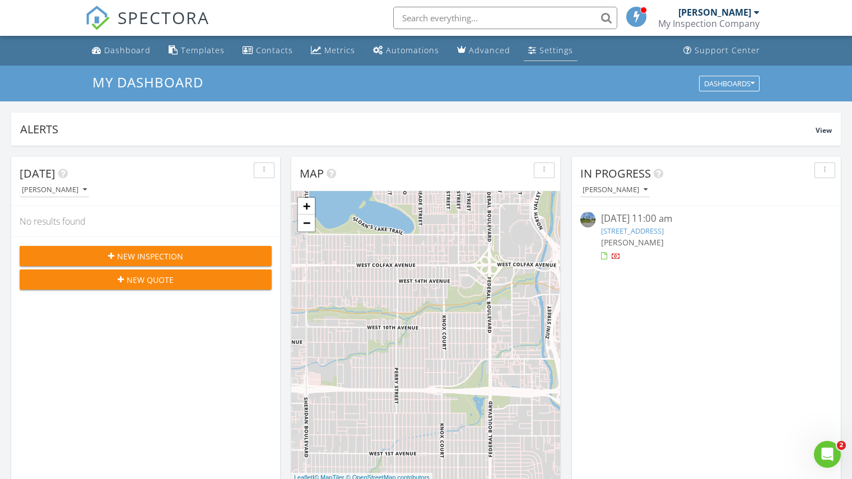
click at [541, 48] on div "Settings" at bounding box center [556, 50] width 34 height 11
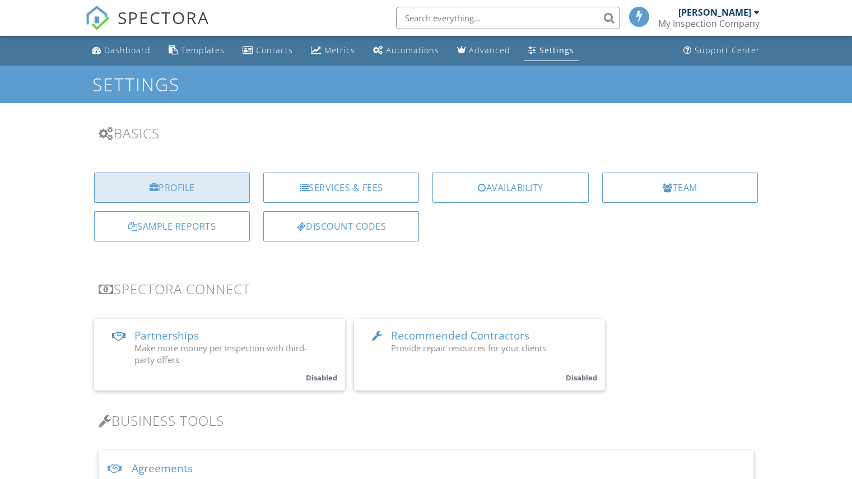
click at [153, 185] on div at bounding box center [155, 187] width 10 height 9
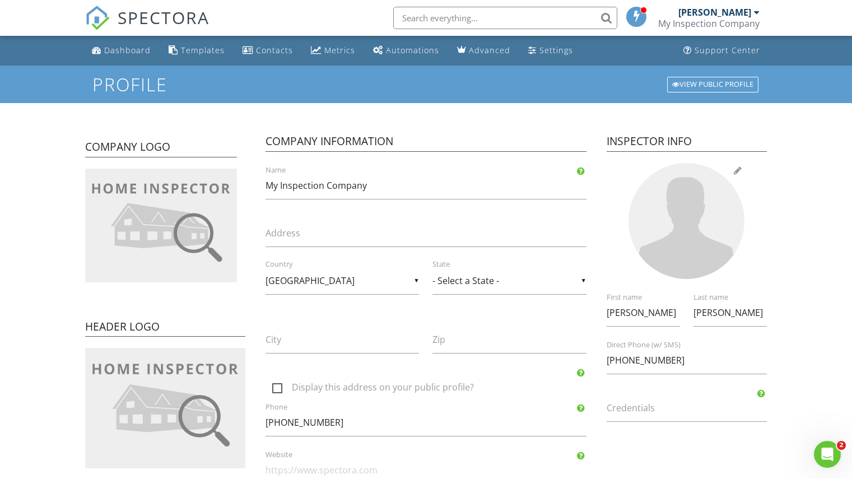
click at [686, 222] on div at bounding box center [686, 221] width 116 height 116
click at [646, 409] on label "Credentials" at bounding box center [694, 408] width 174 height 12
click at [646, 409] on input "Credentials" at bounding box center [687, 407] width 160 height 27
click at [695, 408] on input "Certified Home Inspetor" at bounding box center [687, 407] width 160 height 27
type input "Certified Home Inspector"
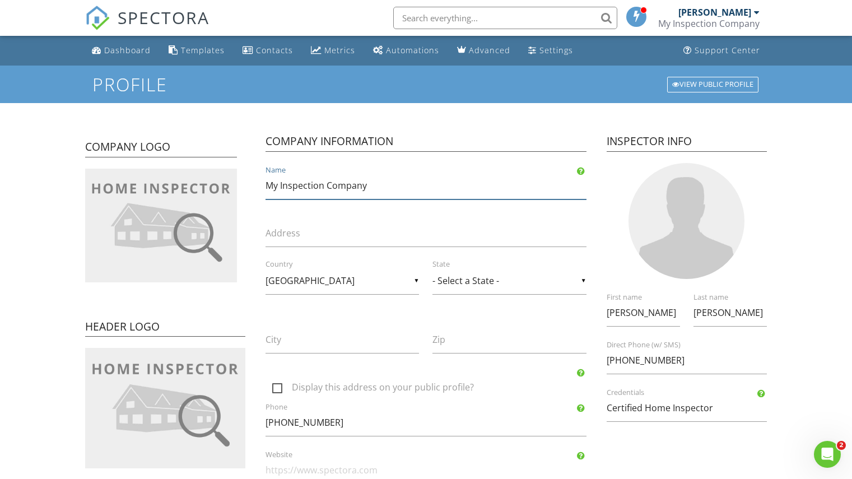
click at [370, 188] on input "My Inspection Company" at bounding box center [426, 185] width 320 height 27
type input "M"
type input "Peace of Mind Inspection Services Inc."
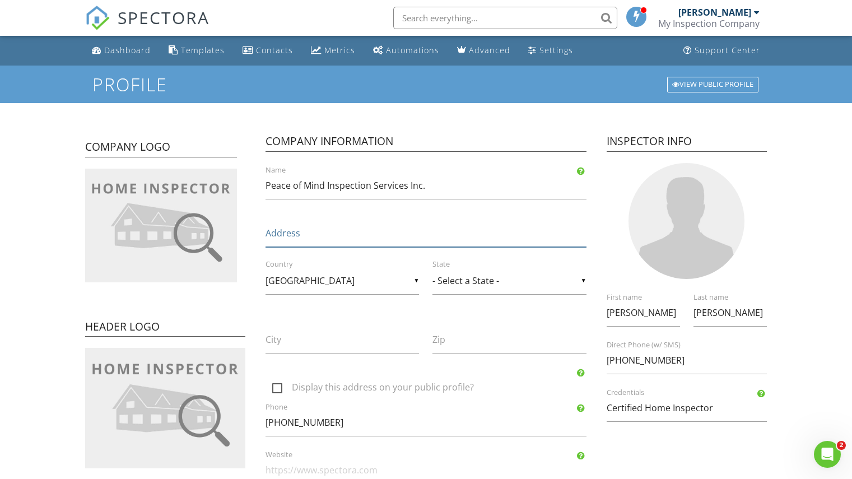
click at [329, 236] on input "Address" at bounding box center [426, 233] width 320 height 27
type input "[STREET_ADDRESS]"
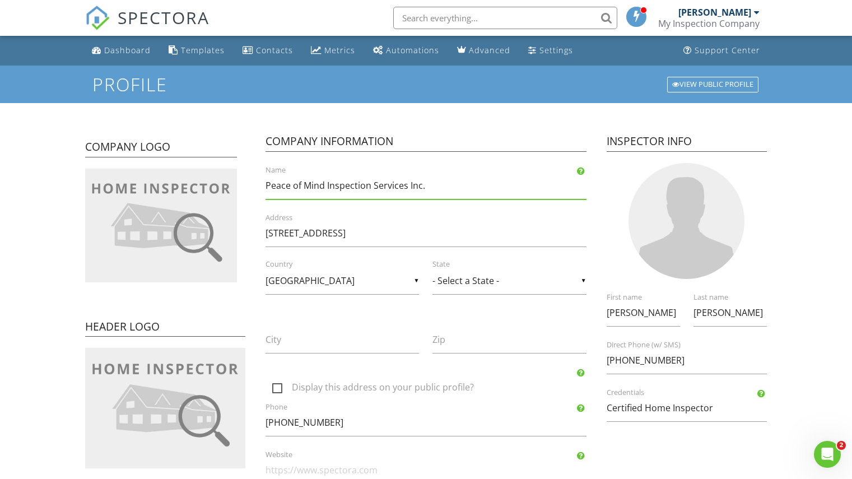
type input "St Anns"
type input "L0R 1Y0"
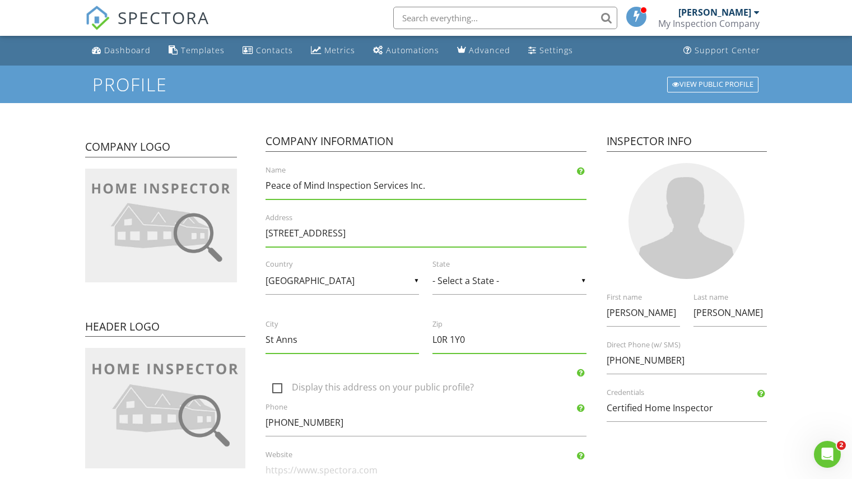
click at [514, 283] on div "▼ - Select a State - - Select a State - Alberta British Columbia Manitoba New B…" at bounding box center [508, 280] width 153 height 27
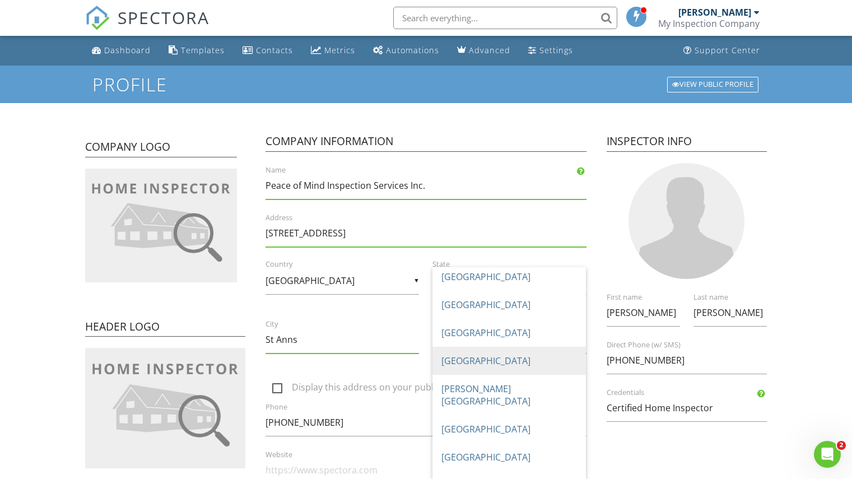
scroll to position [180, 0]
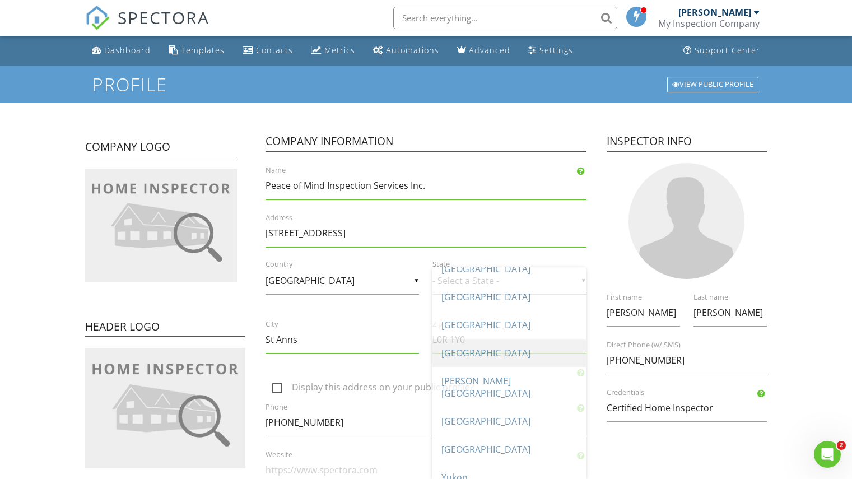
click at [478, 348] on span "[GEOGRAPHIC_DATA]" at bounding box center [508, 353] width 153 height 28
type input "[GEOGRAPHIC_DATA]"
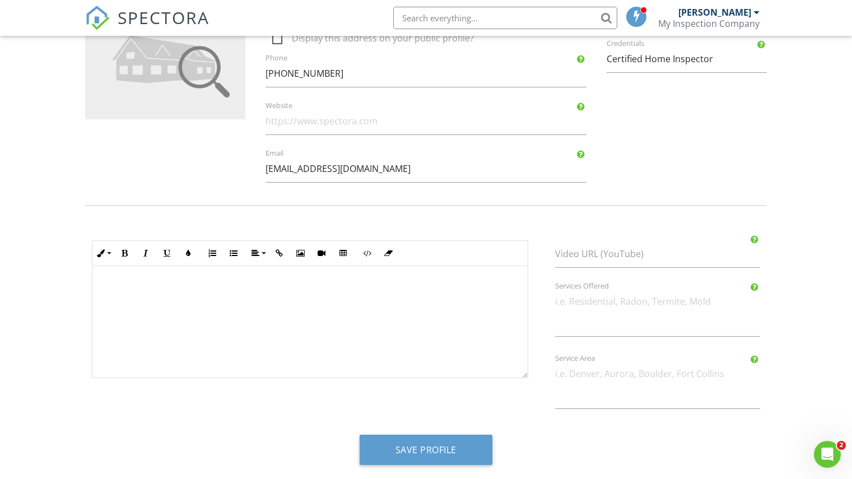
scroll to position [355, 0]
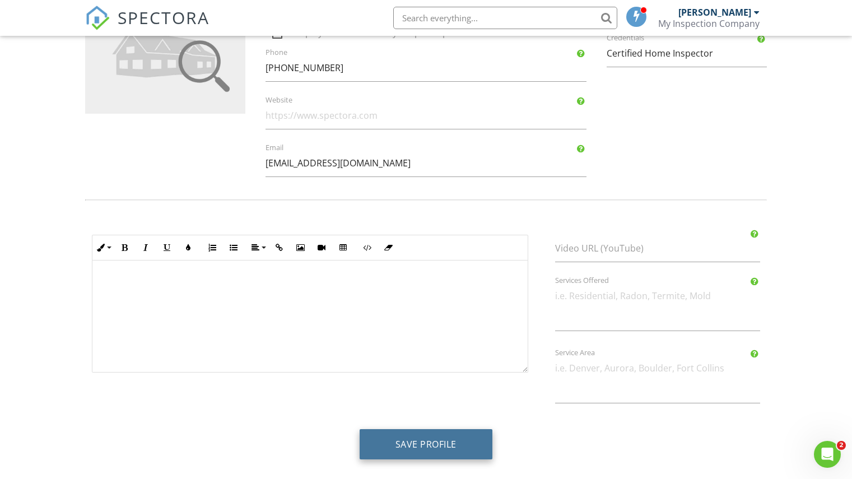
click at [425, 442] on button "Save Profile" at bounding box center [426, 444] width 133 height 30
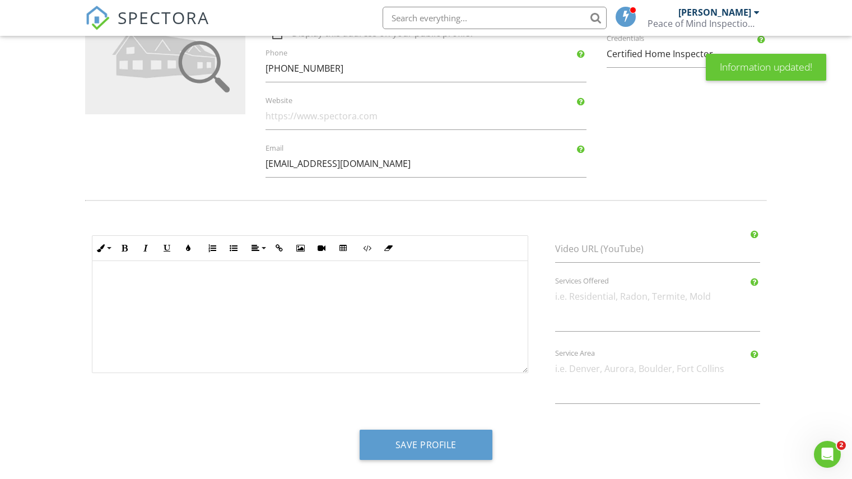
scroll to position [355, 0]
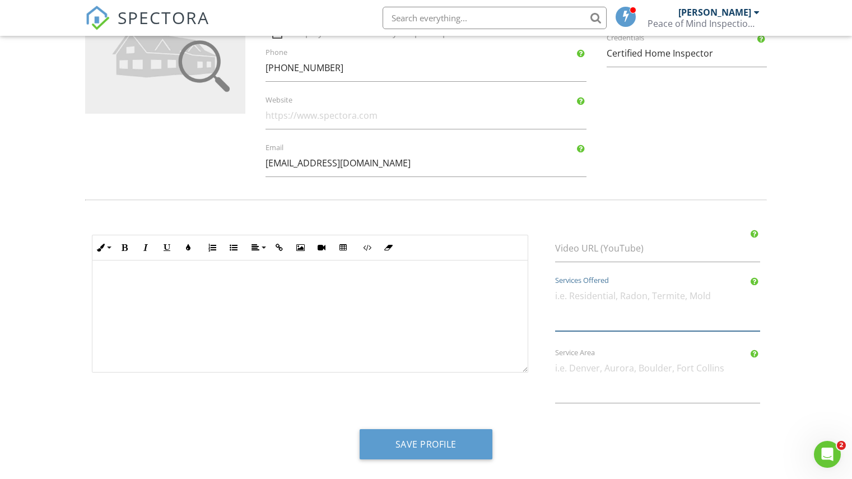
click at [591, 296] on textarea "Services Offered" at bounding box center [657, 306] width 205 height 49
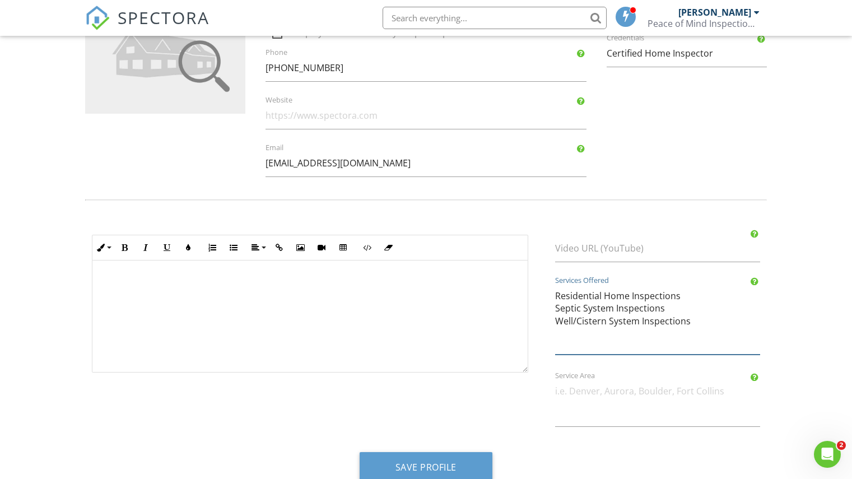
click at [687, 298] on textarea "Residential Home Inspections Septic System Inspections Well/Cistern System Insp…" at bounding box center [657, 318] width 205 height 72
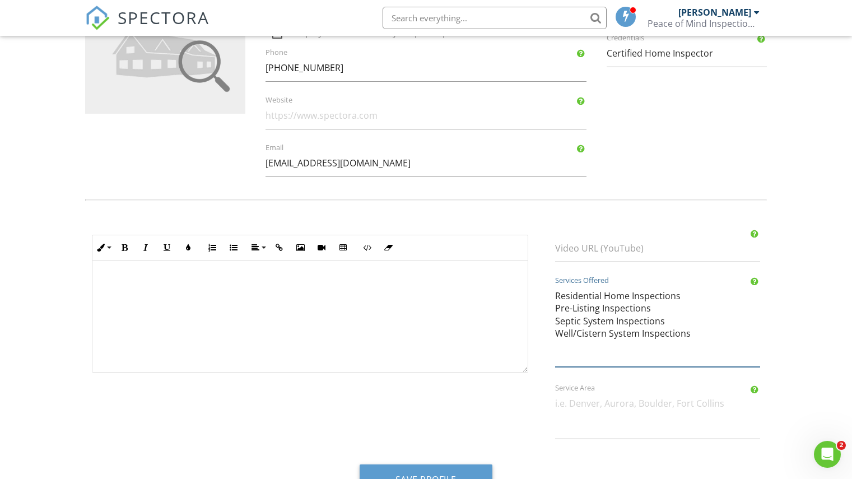
click at [691, 336] on textarea "Residential Home Inspections Pre-Listing Inspections Septic System Inspections …" at bounding box center [657, 324] width 205 height 85
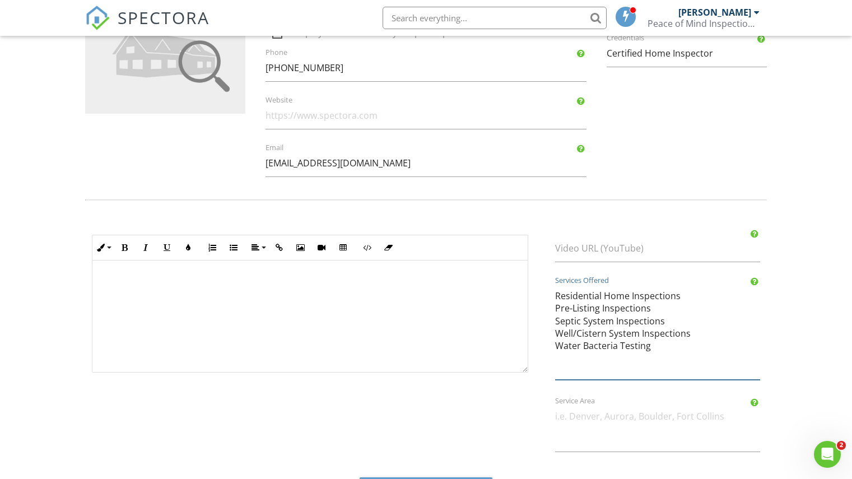
type textarea "Residential Home Inspections Pre-Listing Inspections Septic System Inspections …"
